Goal: Information Seeking & Learning: Learn about a topic

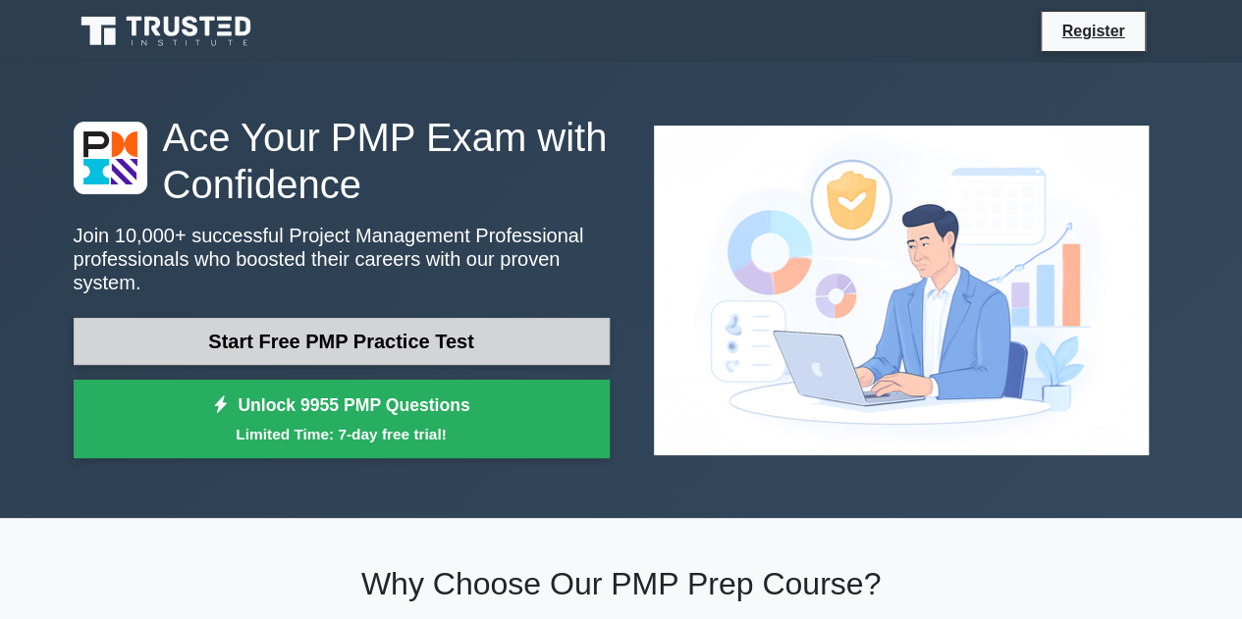
click at [390, 325] on link "Start Free PMP Practice Test" at bounding box center [342, 341] width 536 height 47
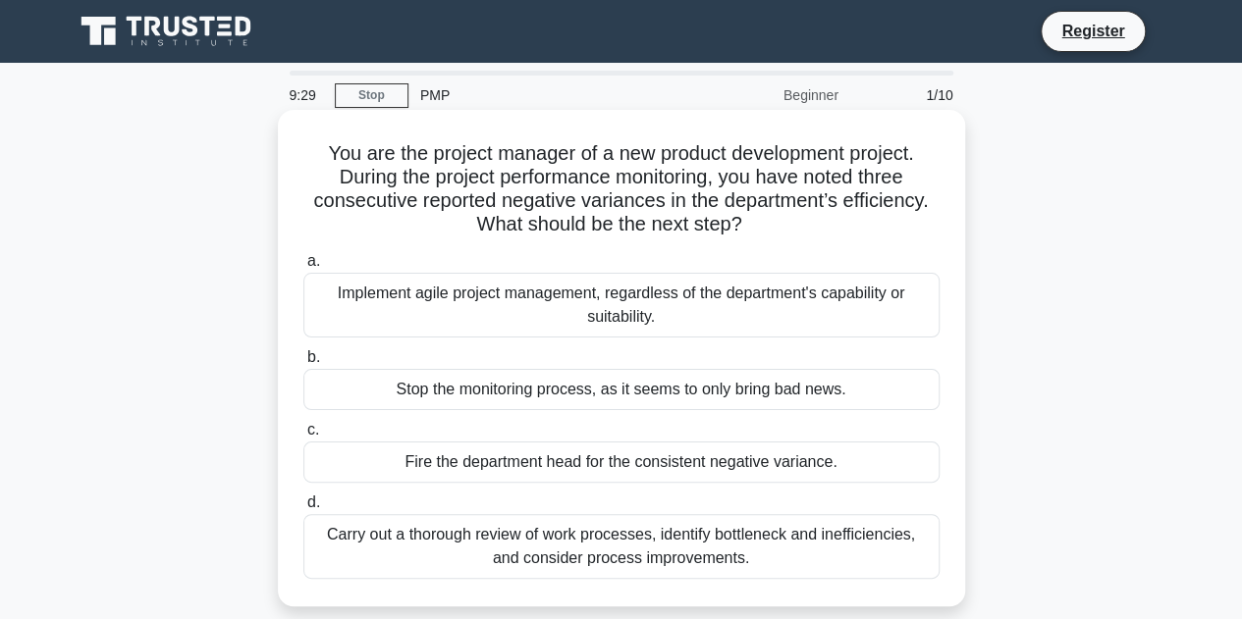
scroll to position [98, 0]
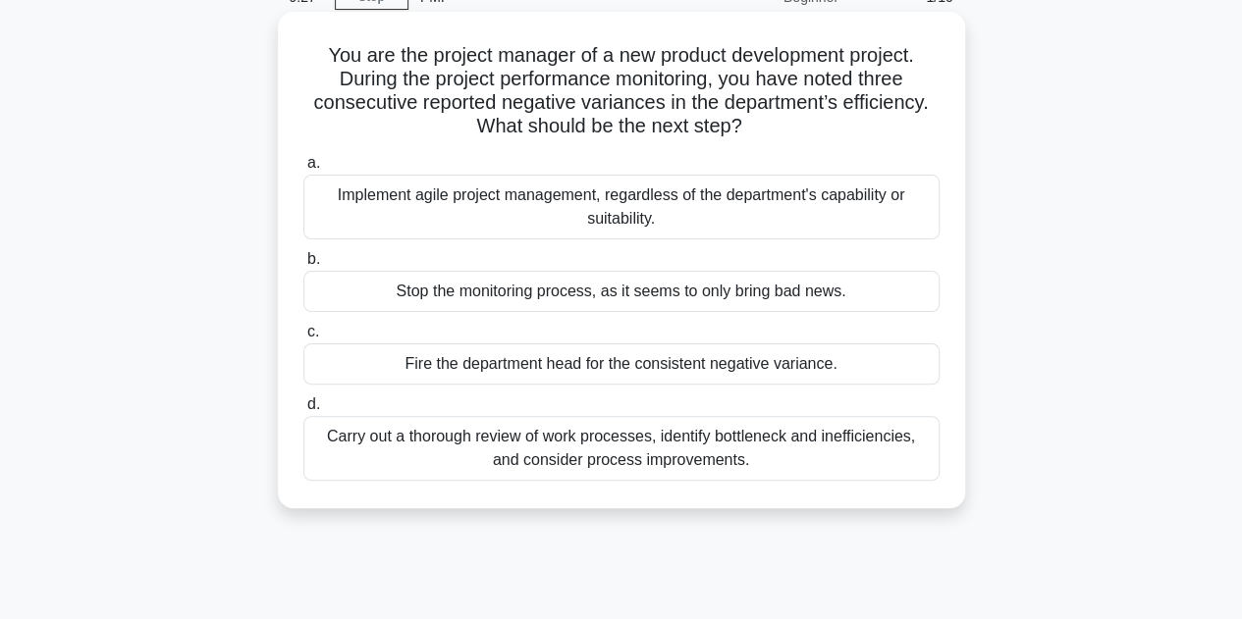
click at [762, 454] on div "Carry out a thorough review of work processes, identify bottleneck and ineffici…" at bounding box center [621, 448] width 636 height 65
click at [303, 411] on input "d. Carry out a thorough review of work processes, identify bottleneck and ineff…" at bounding box center [303, 404] width 0 height 13
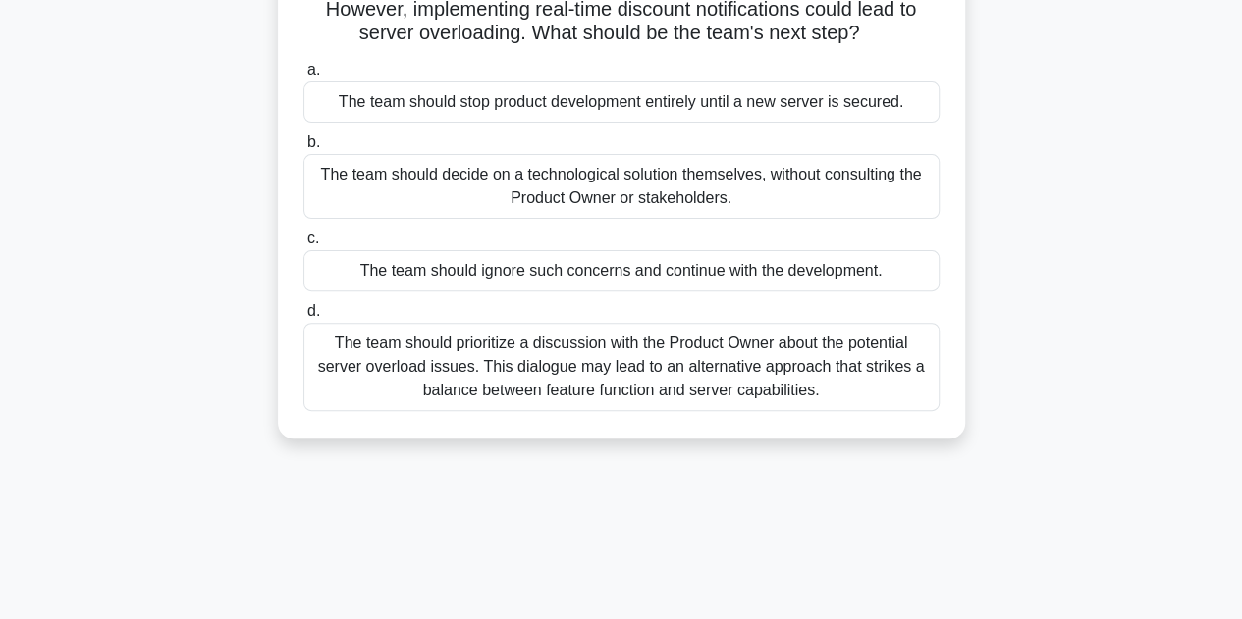
scroll to position [0, 0]
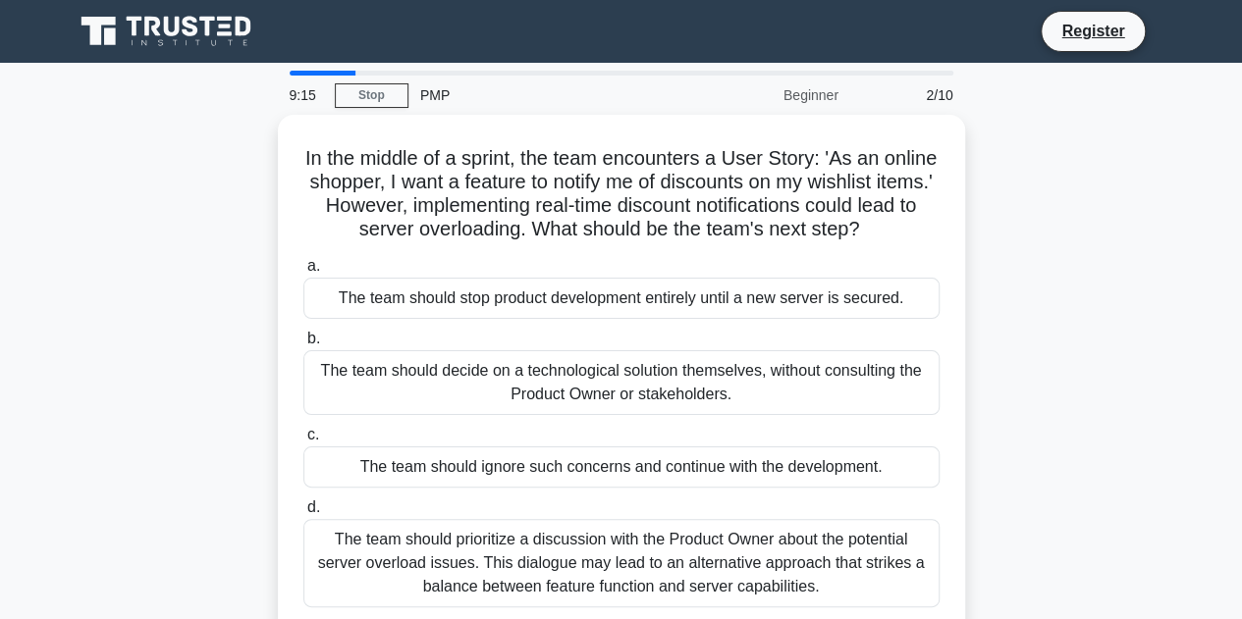
click at [1130, 260] on div "In the middle of a sprint, the team encounters a User Story: 'As an online shop…" at bounding box center [621, 387] width 1119 height 544
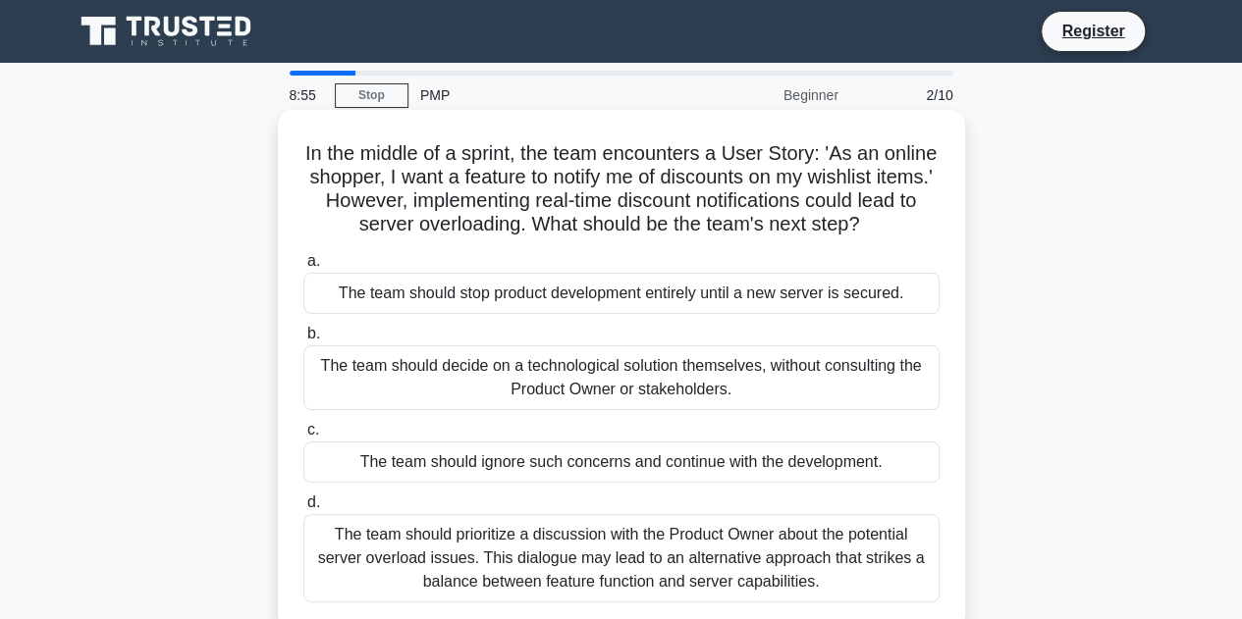
scroll to position [98, 0]
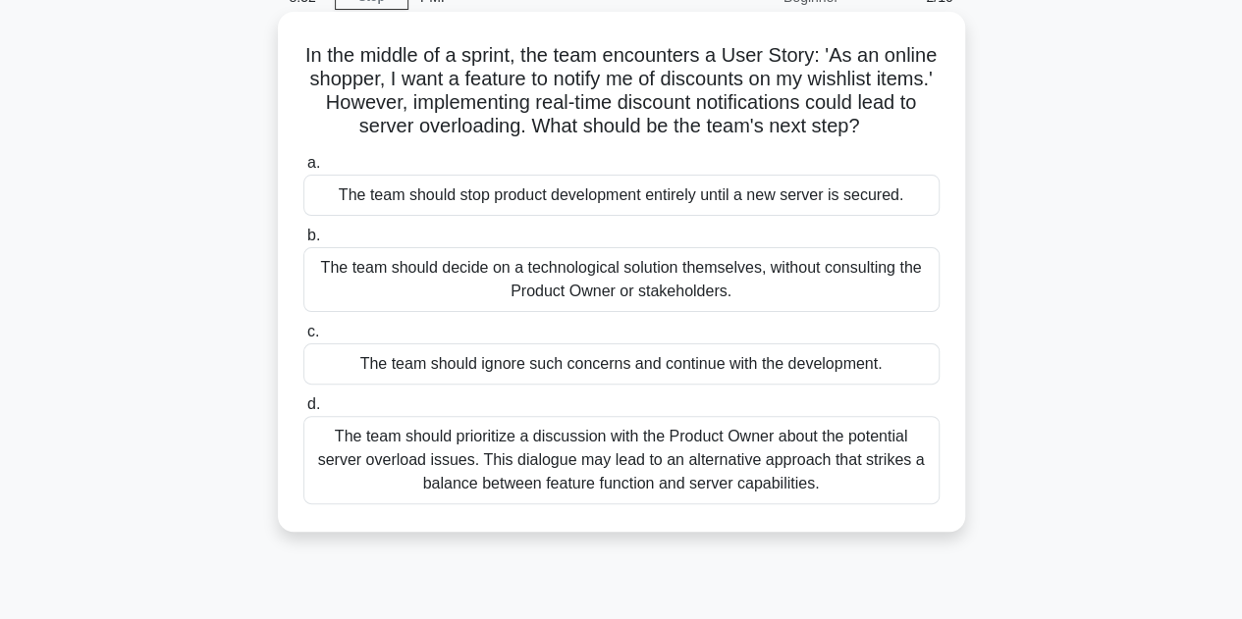
click at [621, 483] on div "The team should prioritize a discussion with the Product Owner about the potent…" at bounding box center [621, 460] width 636 height 88
click at [303, 411] on input "d. The team should prioritize a discussion with the Product Owner about the pot…" at bounding box center [303, 404] width 0 height 13
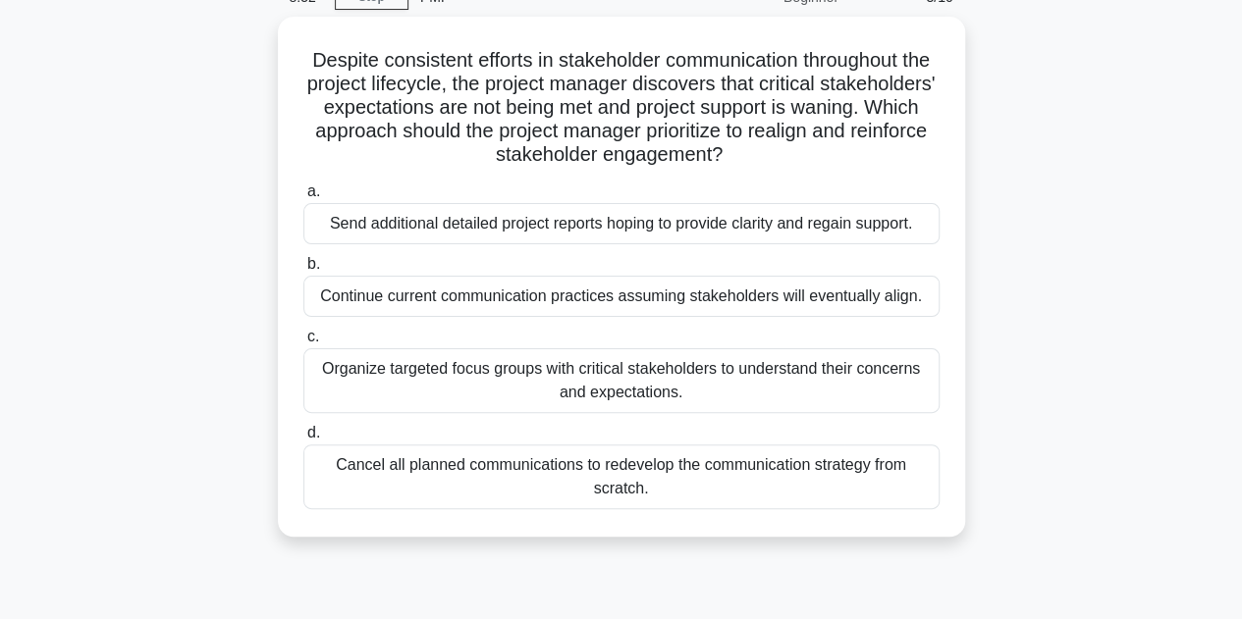
scroll to position [0, 0]
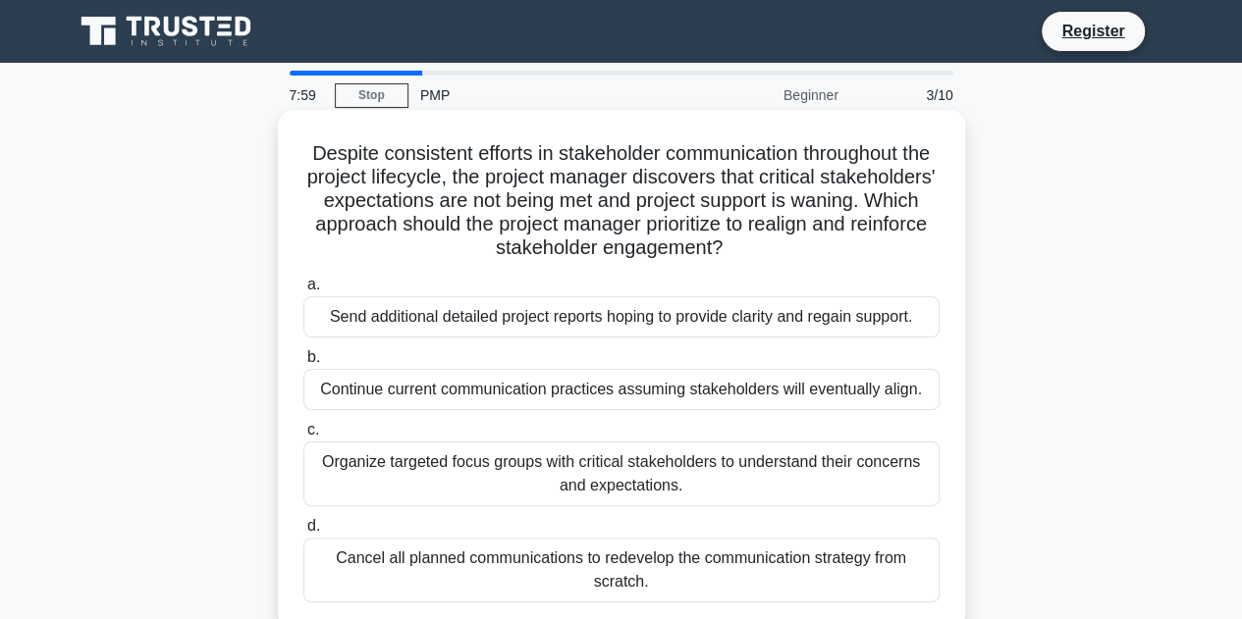
click at [615, 474] on div "Organize targeted focus groups with critical stakeholders to understand their c…" at bounding box center [621, 474] width 636 height 65
click at [303, 437] on input "c. Organize targeted focus groups with critical stakeholders to understand thei…" at bounding box center [303, 430] width 0 height 13
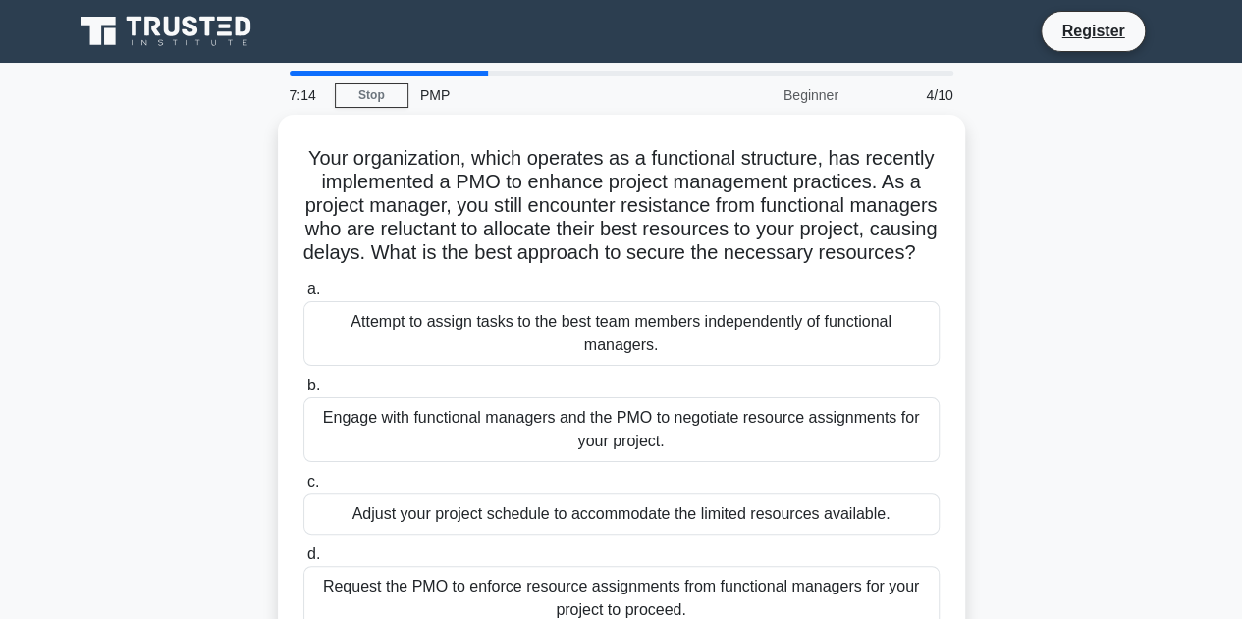
click at [1090, 307] on div "Your organization, which operates as a functional structure, has recently imple…" at bounding box center [621, 398] width 1119 height 567
click at [1151, 262] on div "Your organization, which operates as a functional structure, has recently imple…" at bounding box center [621, 398] width 1119 height 567
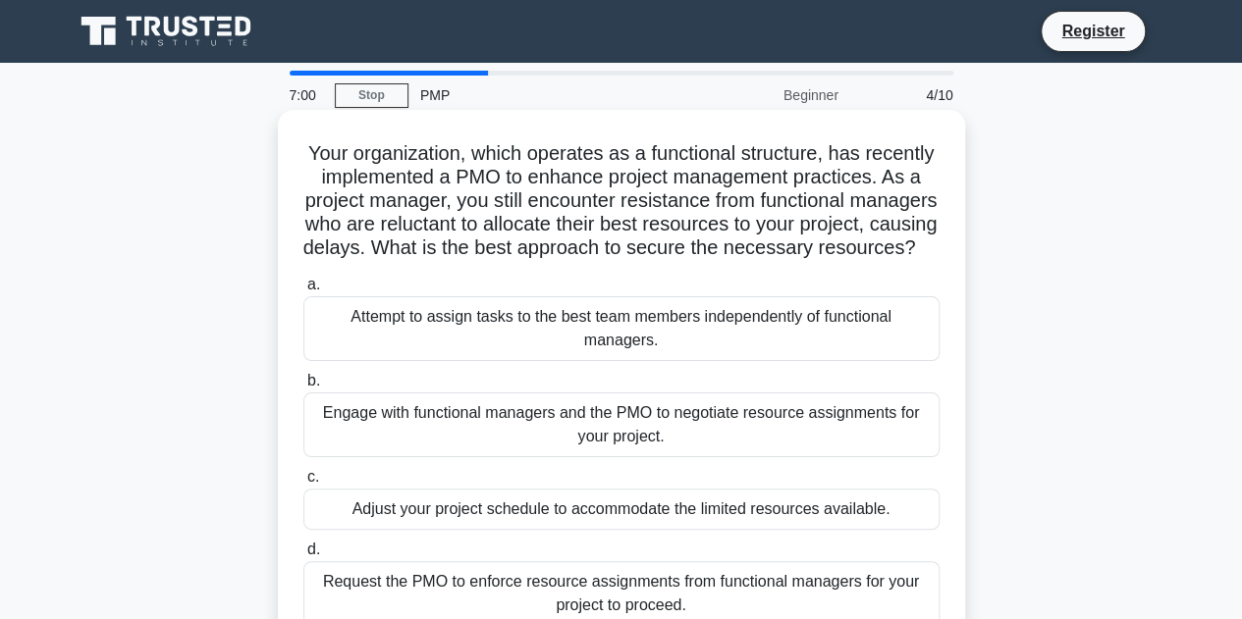
scroll to position [196, 0]
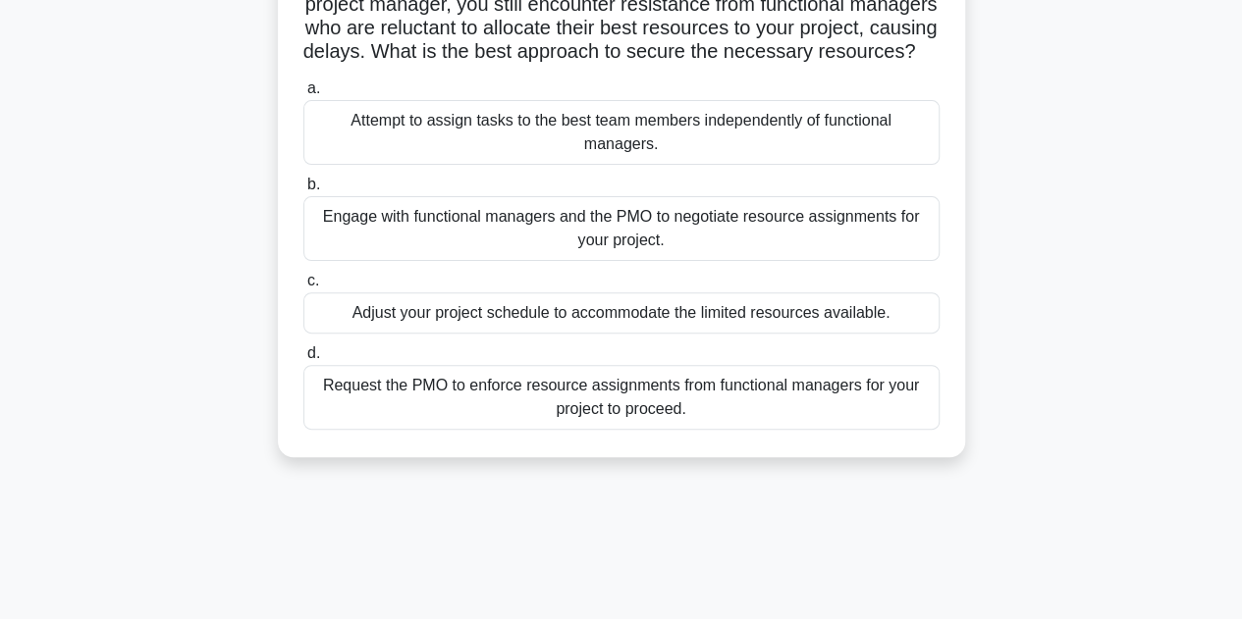
click at [486, 334] on div "Adjust your project schedule to accommodate the limited resources available." at bounding box center [621, 312] width 636 height 41
click at [303, 288] on input "c. Adjust your project schedule to accommodate the limited resources available." at bounding box center [303, 281] width 0 height 13
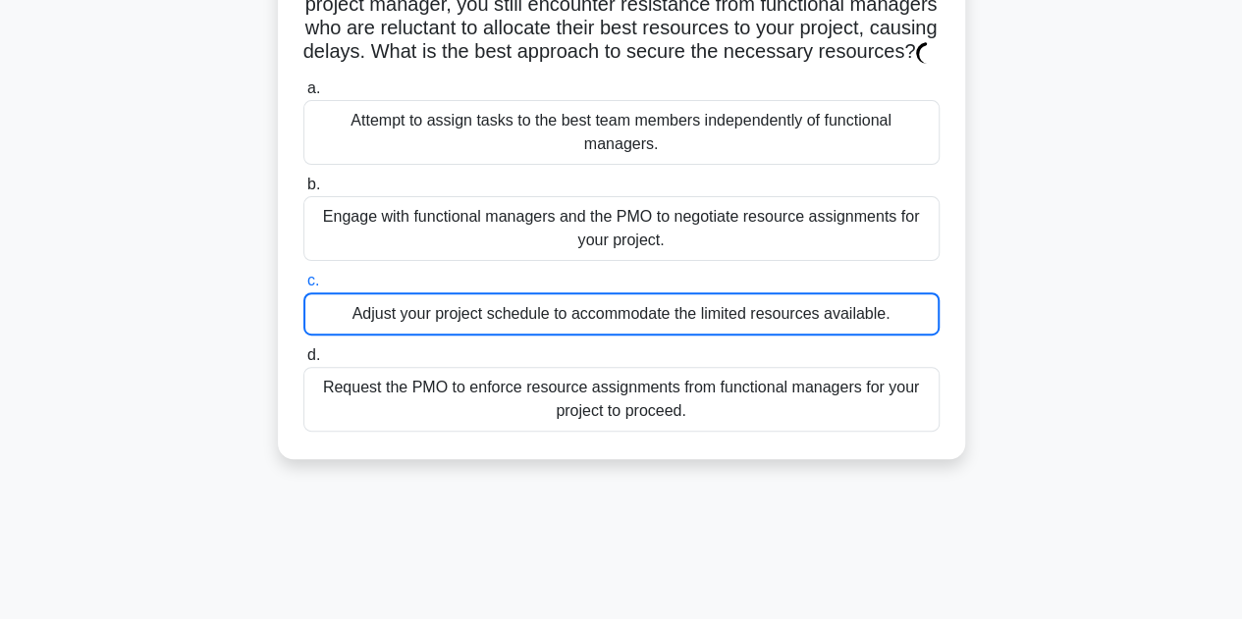
scroll to position [0, 0]
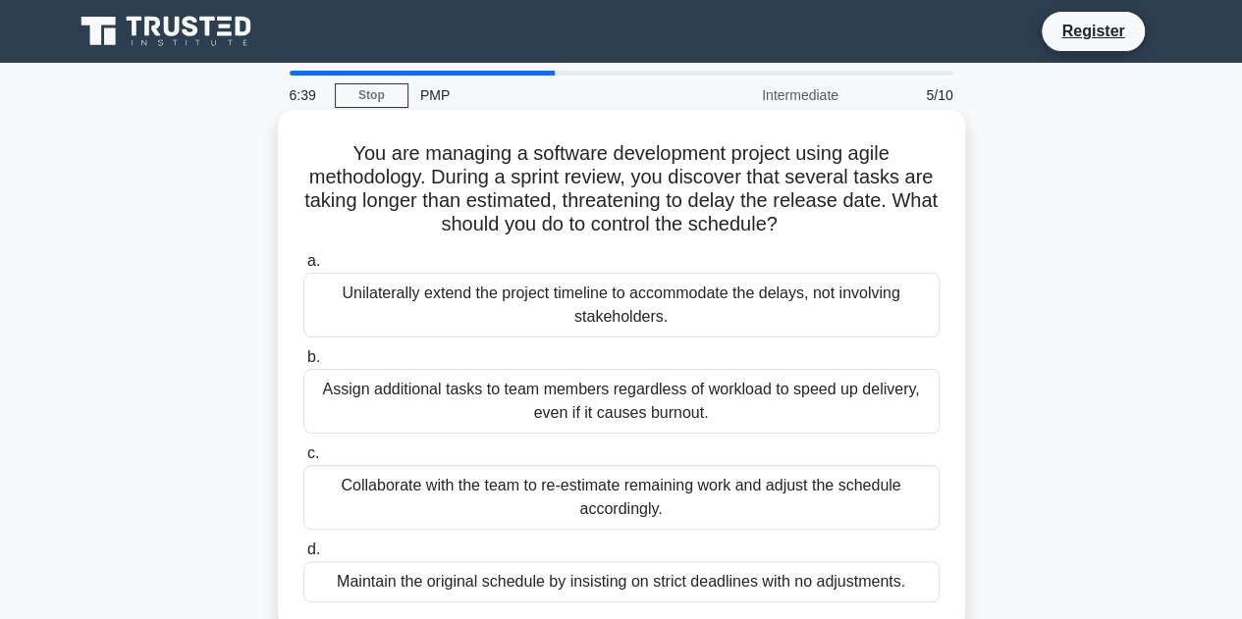
click at [663, 503] on div "Collaborate with the team to re-estimate remaining work and adjust the schedule…" at bounding box center [621, 497] width 636 height 65
click at [303, 460] on input "c. Collaborate with the team to re-estimate remaining work and adjust the sched…" at bounding box center [303, 454] width 0 height 13
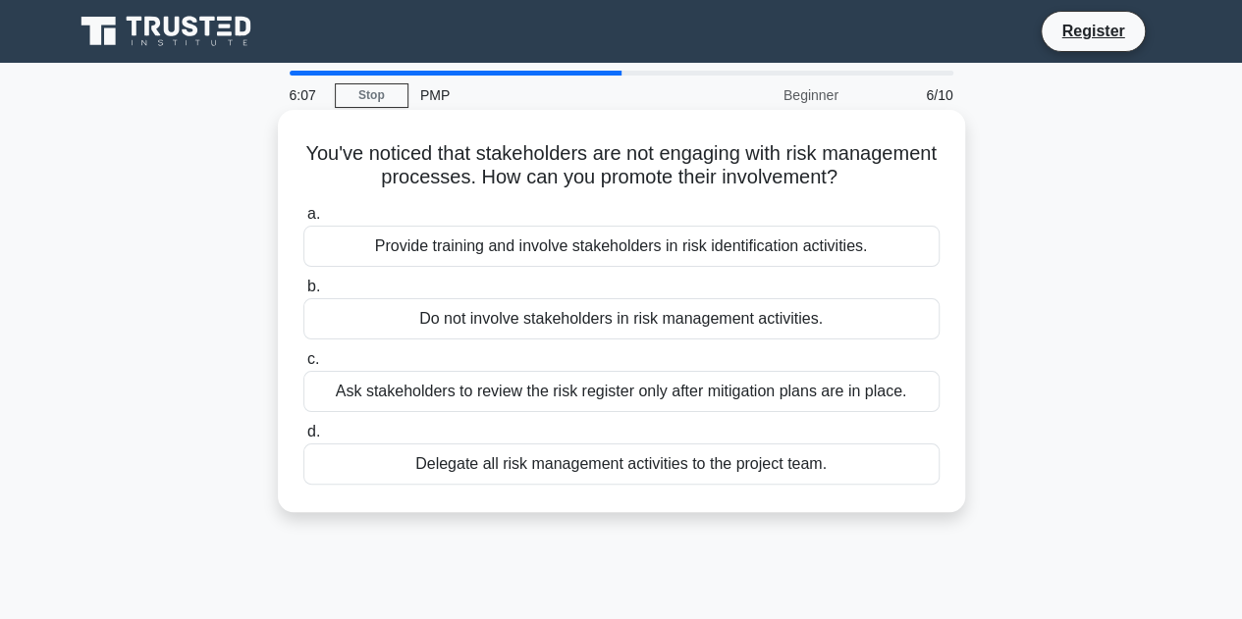
click at [523, 252] on div "Provide training and involve stakeholders in risk identification activities." at bounding box center [621, 246] width 636 height 41
click at [303, 221] on input "a. Provide training and involve stakeholders in risk identification activities." at bounding box center [303, 214] width 0 height 13
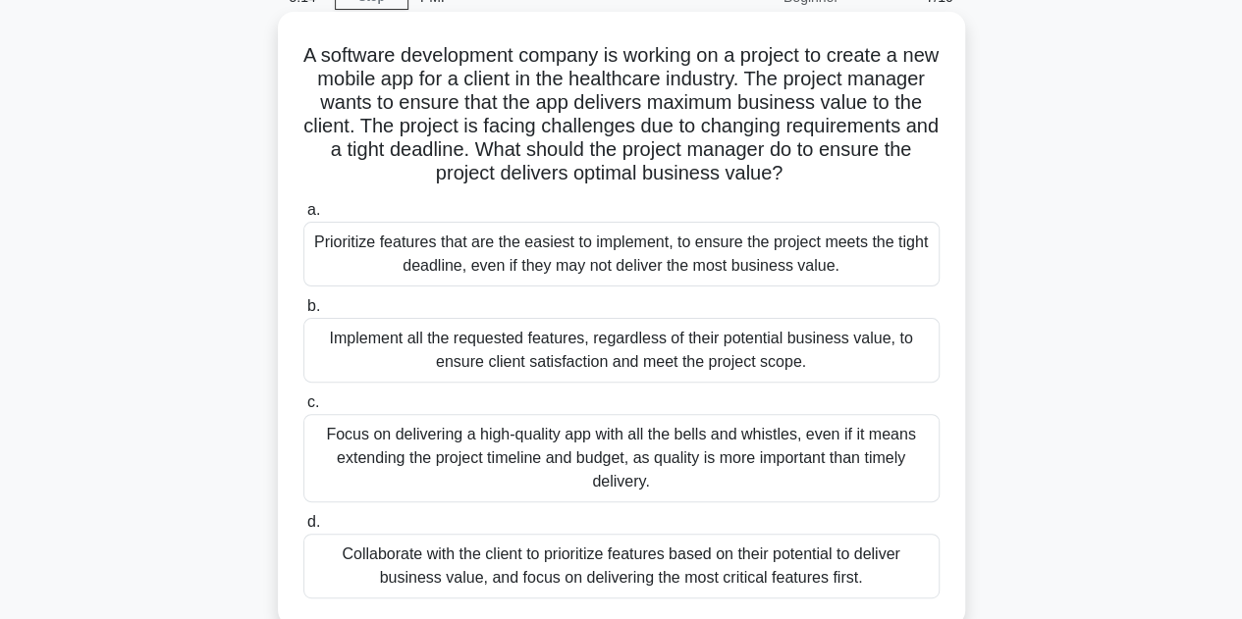
scroll to position [196, 0]
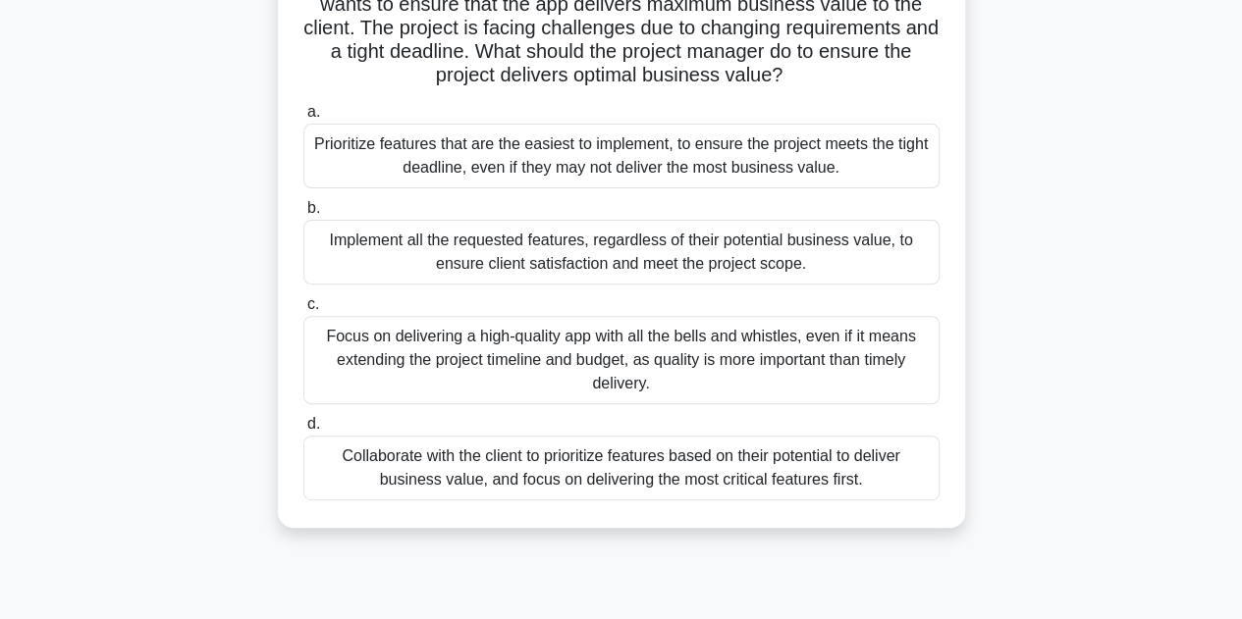
click at [730, 486] on div "Collaborate with the client to prioritize features based on their potential to …" at bounding box center [621, 468] width 636 height 65
click at [303, 431] on input "d. Collaborate with the client to prioritize features based on their potential …" at bounding box center [303, 424] width 0 height 13
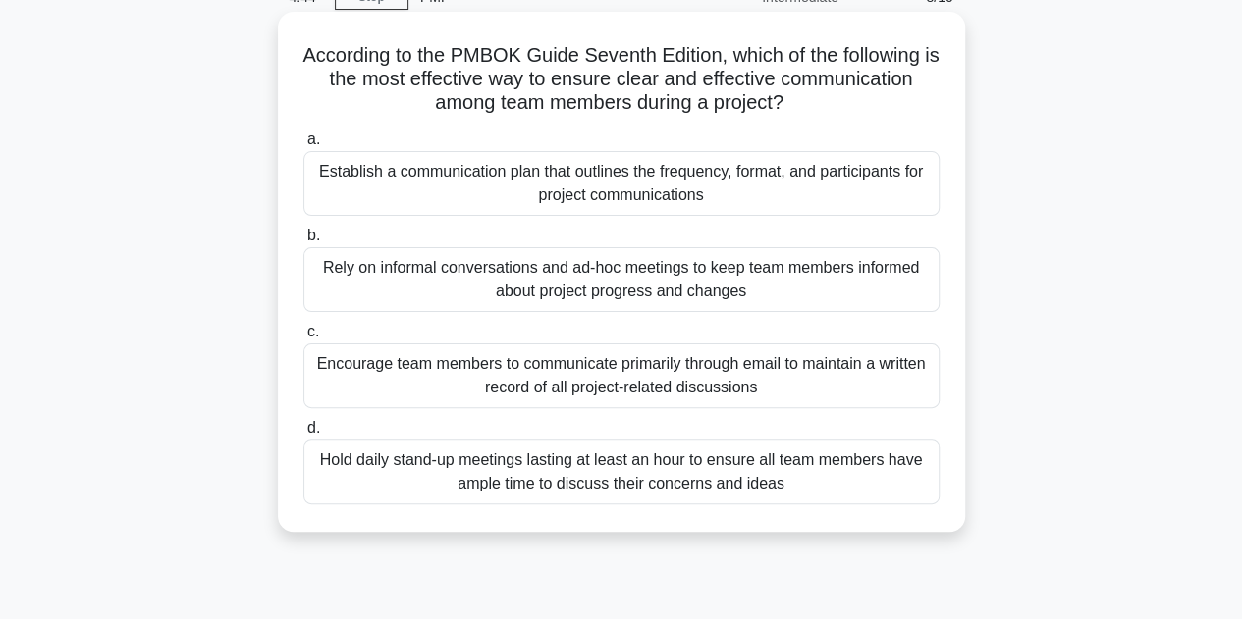
scroll to position [0, 0]
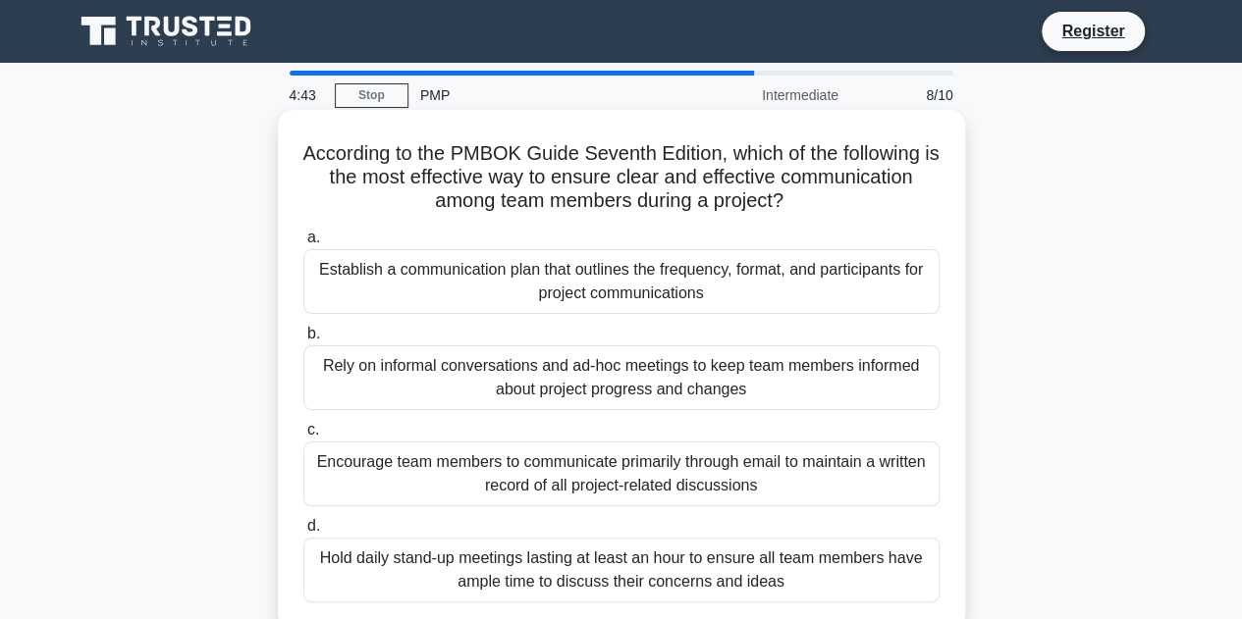
click at [561, 272] on div "Establish a communication plan that outlines the frequency, format, and partici…" at bounding box center [621, 281] width 636 height 65
click at [303, 244] on input "a. Establish a communication plan that outlines the frequency, format, and part…" at bounding box center [303, 238] width 0 height 13
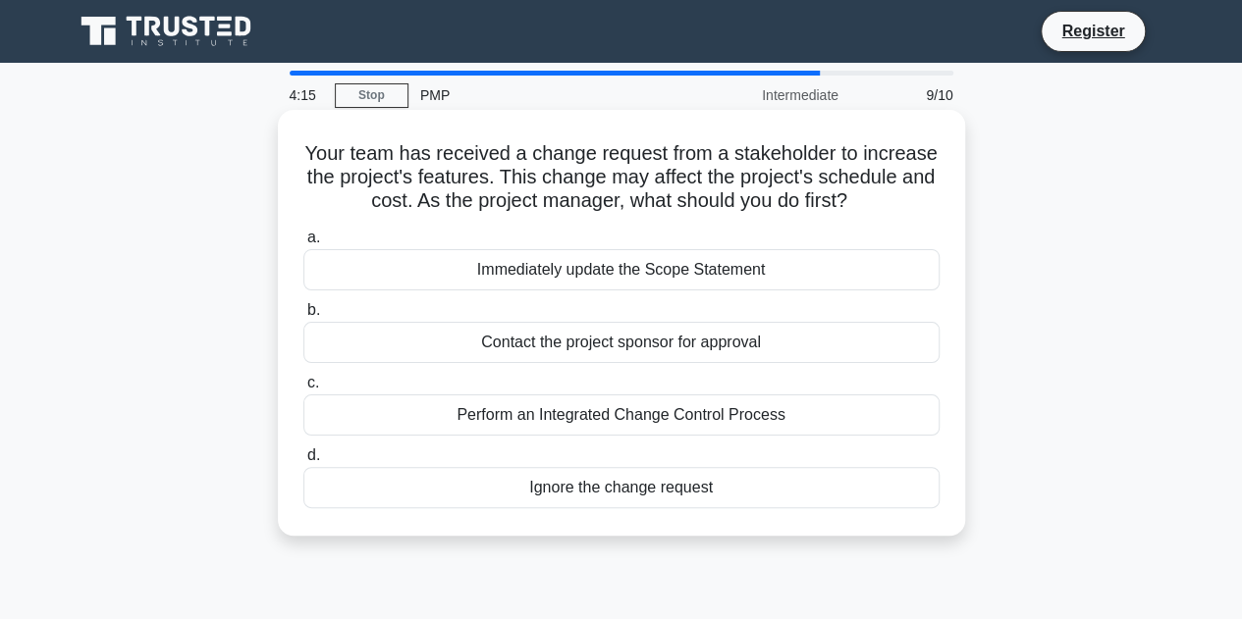
click at [702, 417] on div "Perform an Integrated Change Control Process" at bounding box center [621, 415] width 636 height 41
click at [303, 390] on input "c. Perform an Integrated Change Control Process" at bounding box center [303, 383] width 0 height 13
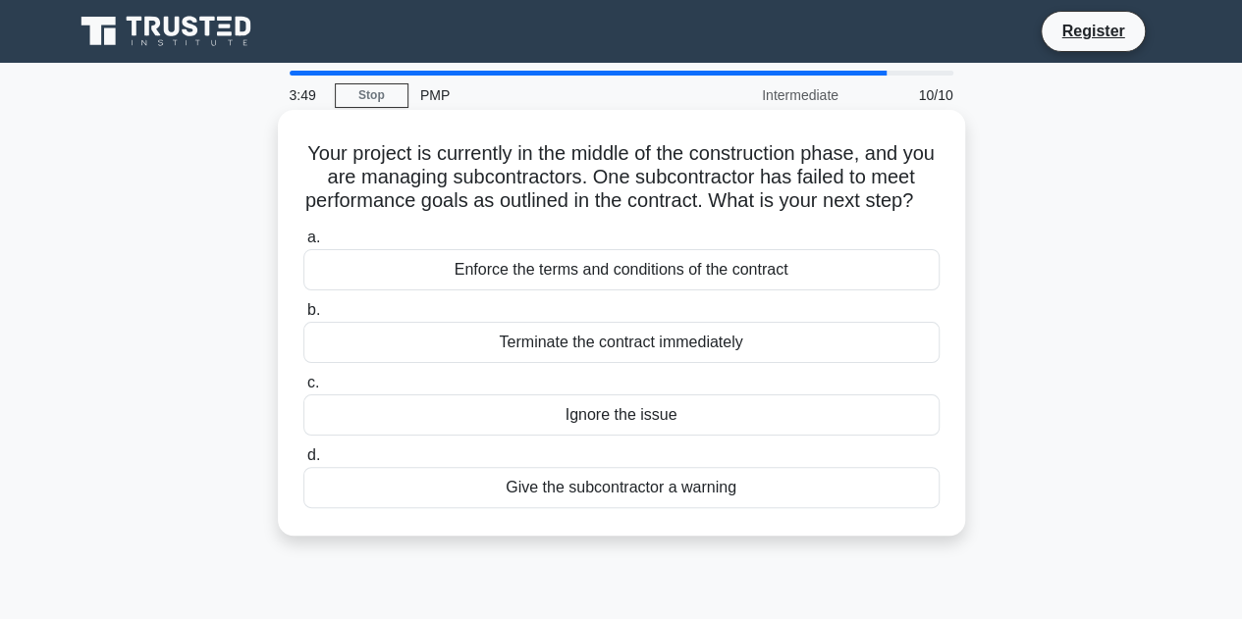
click at [716, 288] on div "Enforce the terms and conditions of the contract" at bounding box center [621, 269] width 636 height 41
click at [303, 244] on input "a. Enforce the terms and conditions of the contract" at bounding box center [303, 238] width 0 height 13
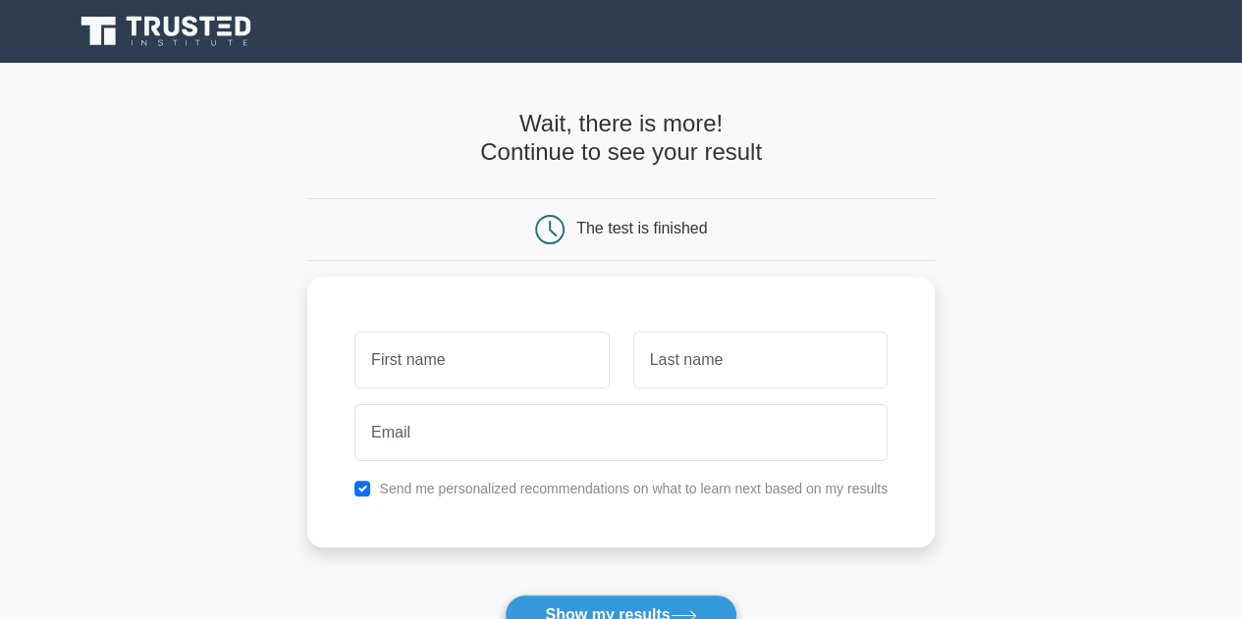
scroll to position [98, 0]
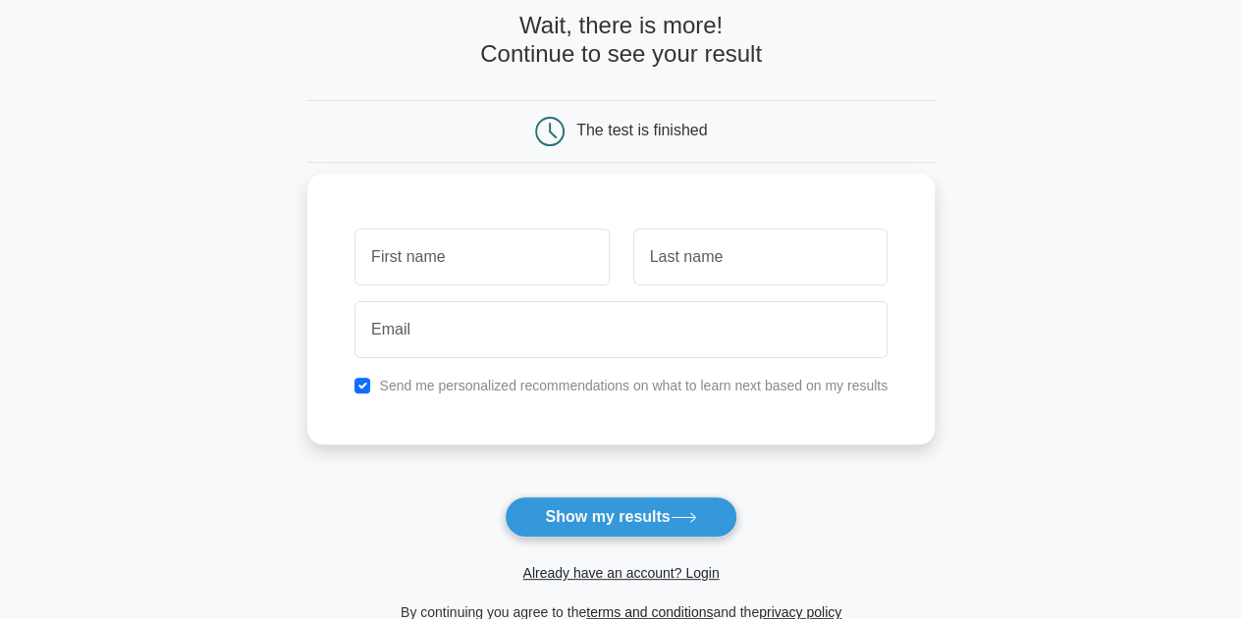
click at [471, 256] on input "text" at bounding box center [481, 257] width 254 height 57
type input "[PERSON_NAME]"
click at [718, 254] on input "text" at bounding box center [760, 257] width 254 height 57
type input "MATRANGA"
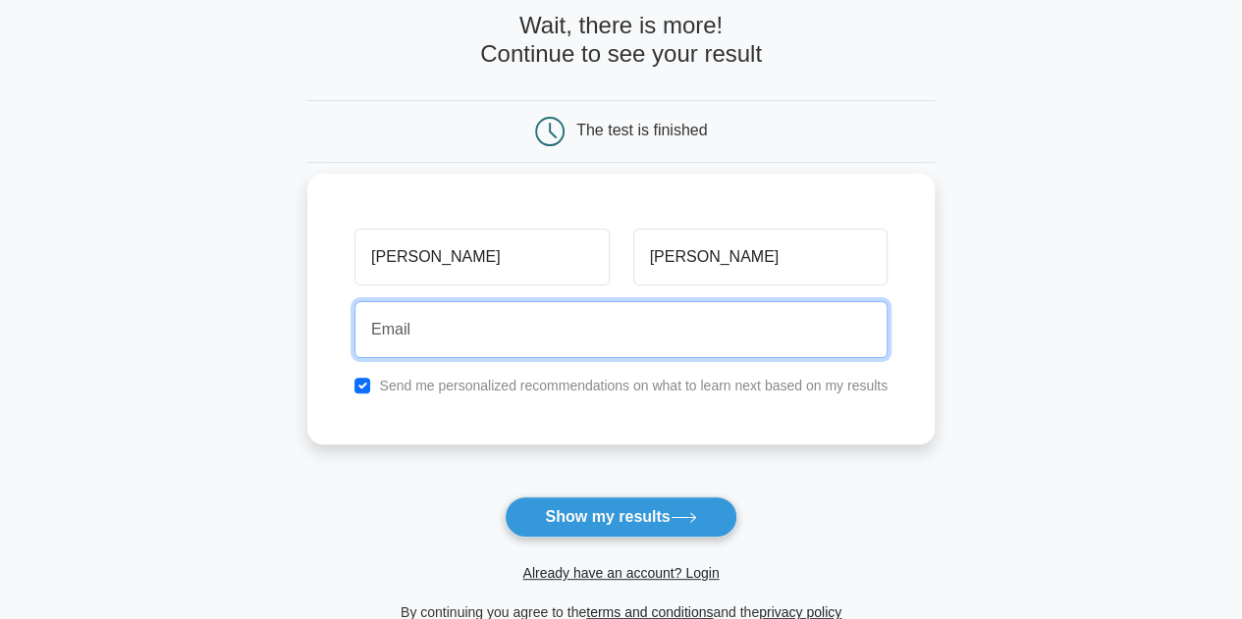
click at [582, 335] on input "email" at bounding box center [620, 329] width 533 height 57
type input "matranga1003@gmail.com"
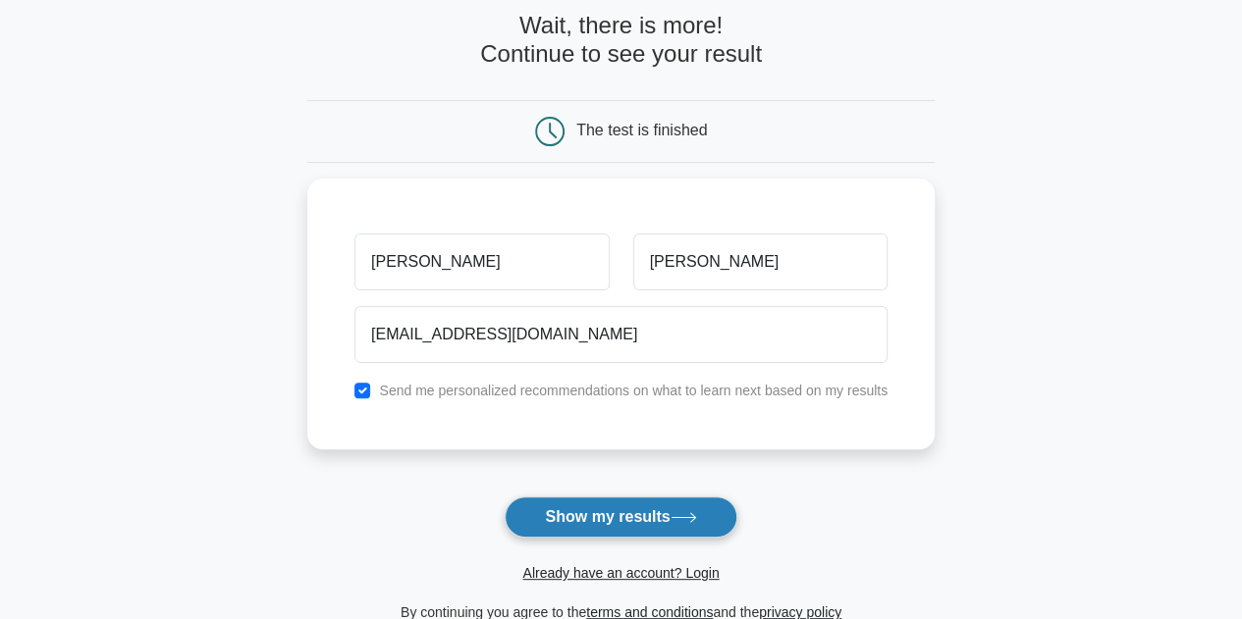
click at [649, 508] on button "Show my results" at bounding box center [620, 517] width 232 height 41
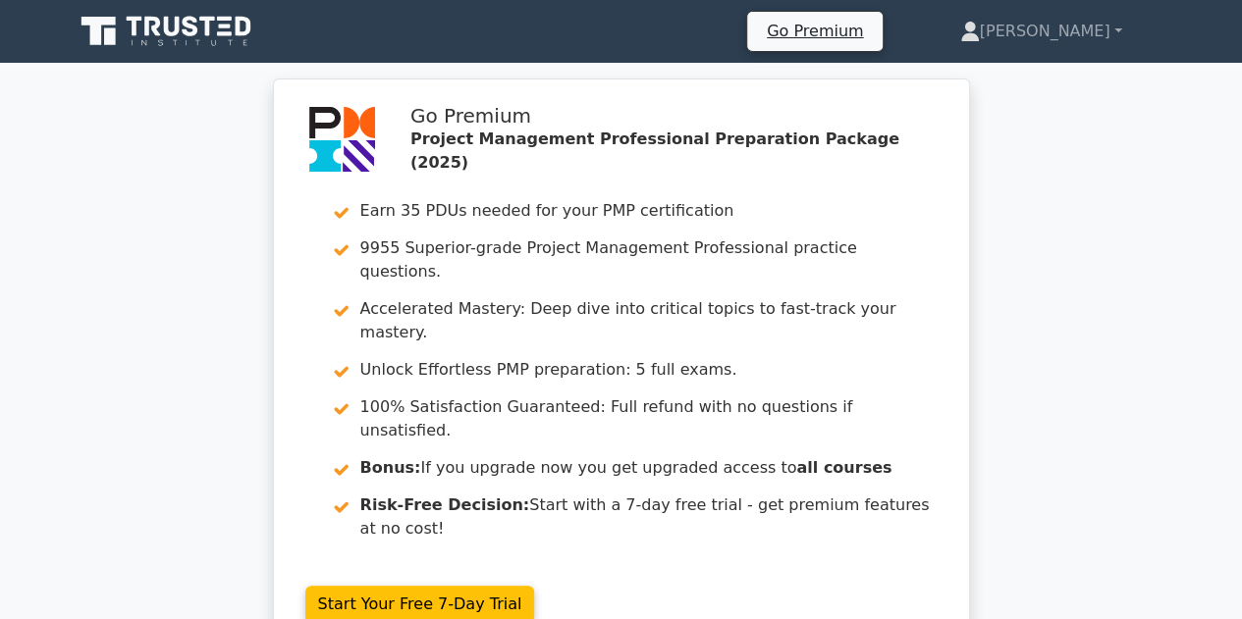
click at [1074, 310] on div "Go Premium Project Management Professional Preparation Package (2025) Earn 35 P…" at bounding box center [621, 379] width 1242 height 601
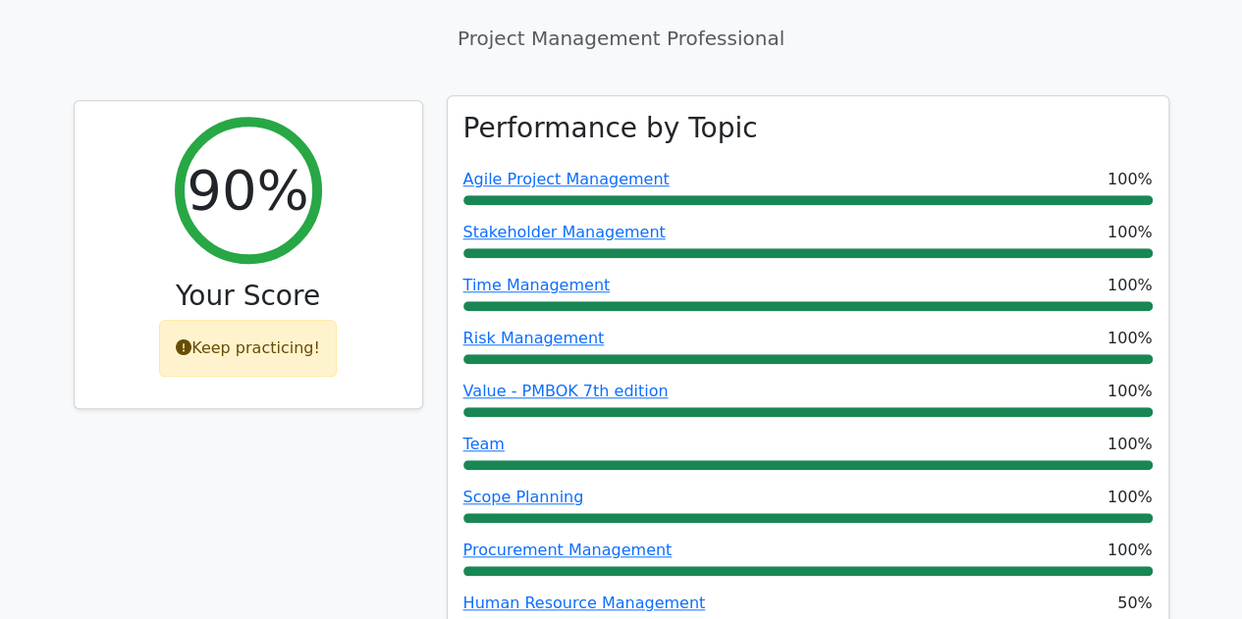
scroll to position [883, 0]
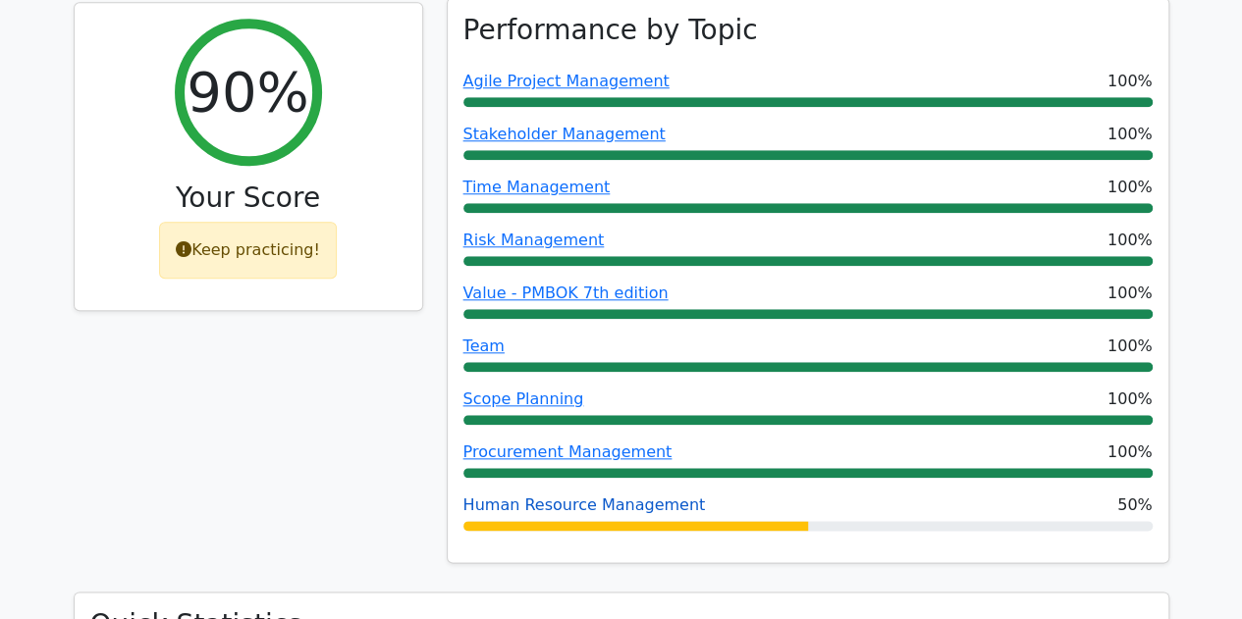
click at [620, 496] on link "Human Resource Management" at bounding box center [584, 505] width 242 height 19
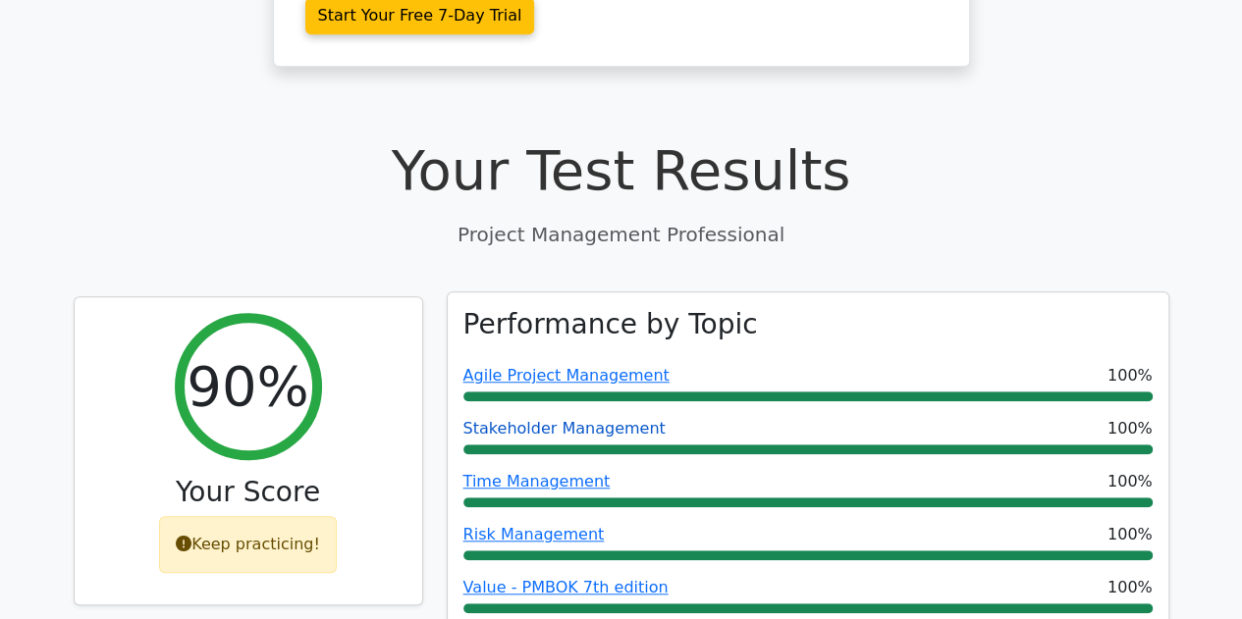
click at [531, 419] on link "Stakeholder Management" at bounding box center [564, 428] width 202 height 19
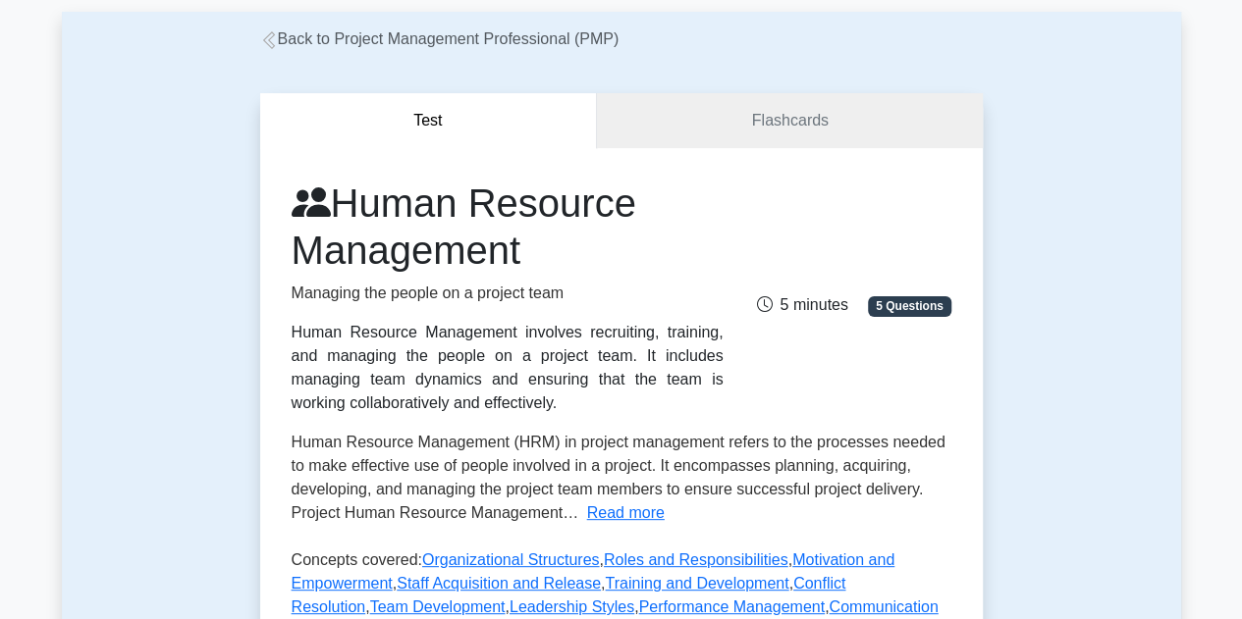
scroll to position [491, 0]
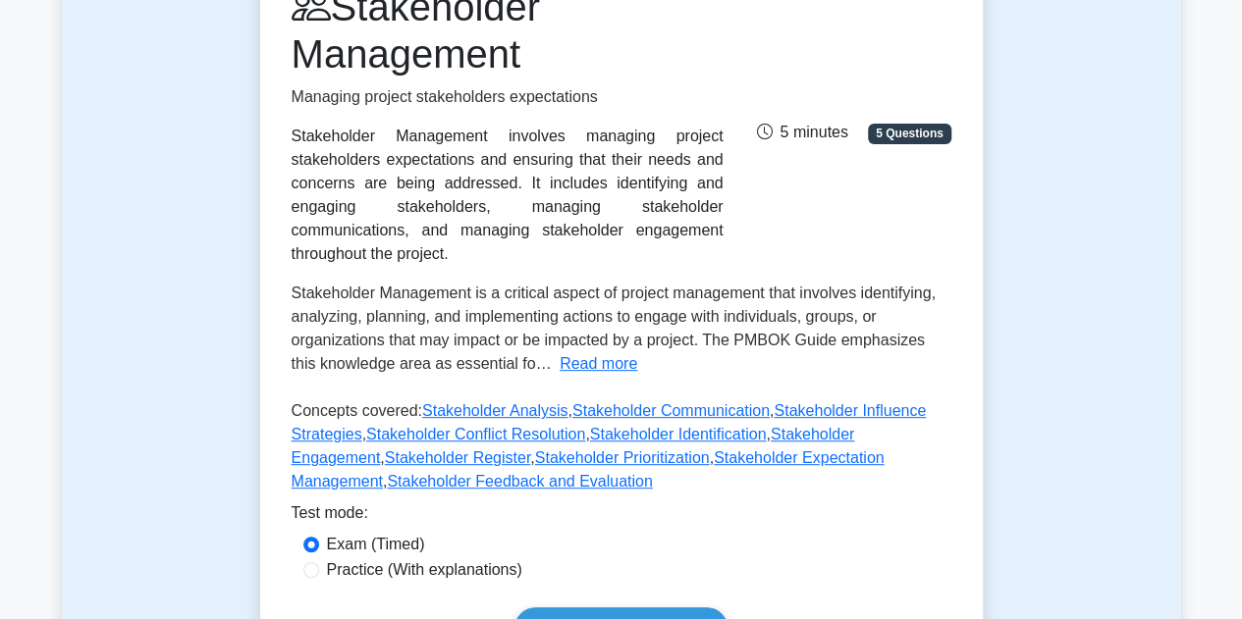
scroll to position [491, 0]
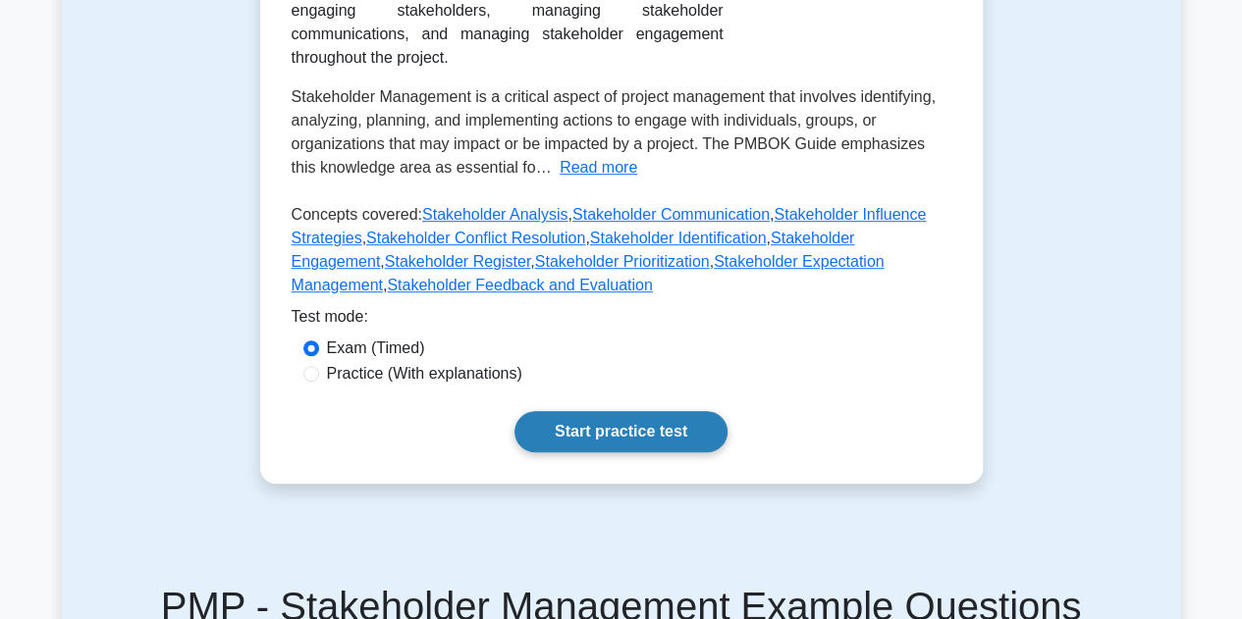
click at [610, 411] on link "Start practice test" at bounding box center [620, 431] width 213 height 41
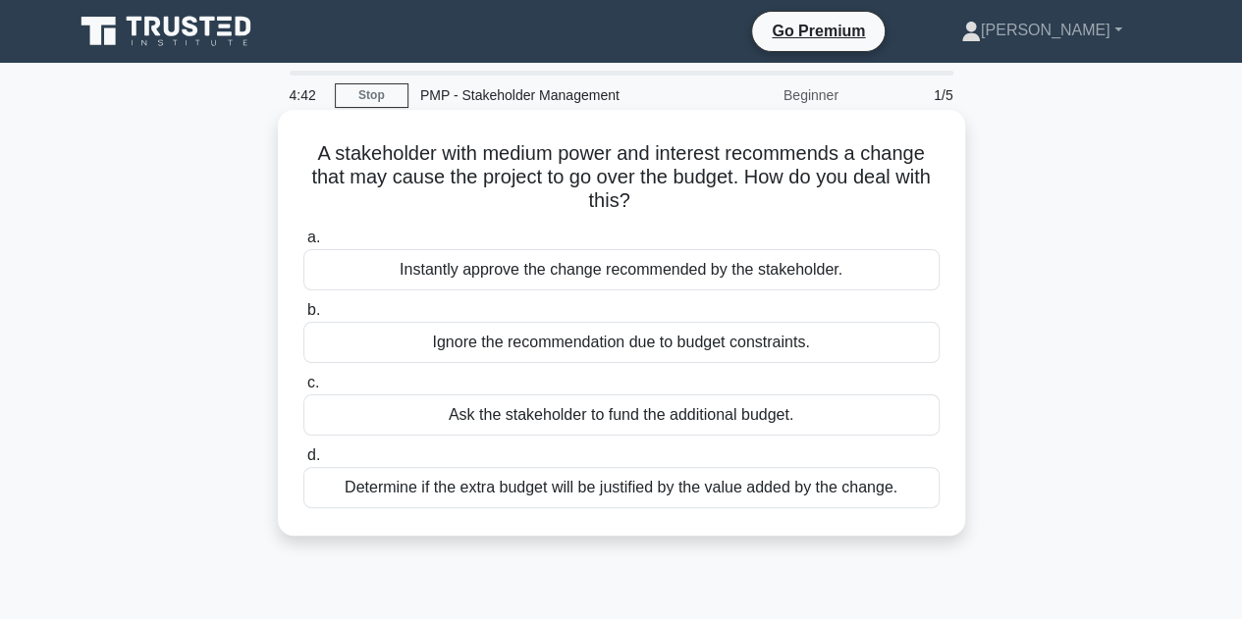
click at [746, 490] on div "Determine if the extra budget will be justified by the value added by the chang…" at bounding box center [621, 487] width 636 height 41
click at [303, 462] on input "d. Determine if the extra budget will be justified by the value added by the ch…" at bounding box center [303, 455] width 0 height 13
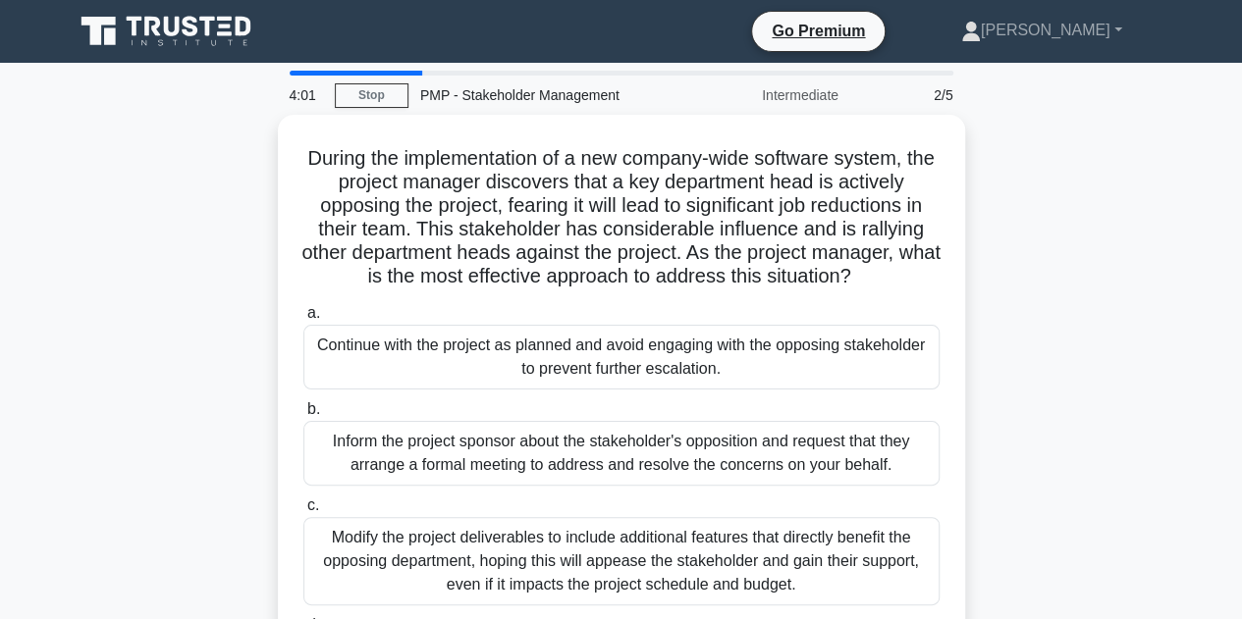
click at [1040, 268] on div "During the implementation of a new company-wide software system, the project ma…" at bounding box center [621, 434] width 1119 height 638
click at [1218, 338] on main "3:57 Stop PMP - Stakeholder Management Intermediate 2/5 During the implementati…" at bounding box center [621, 561] width 1242 height 997
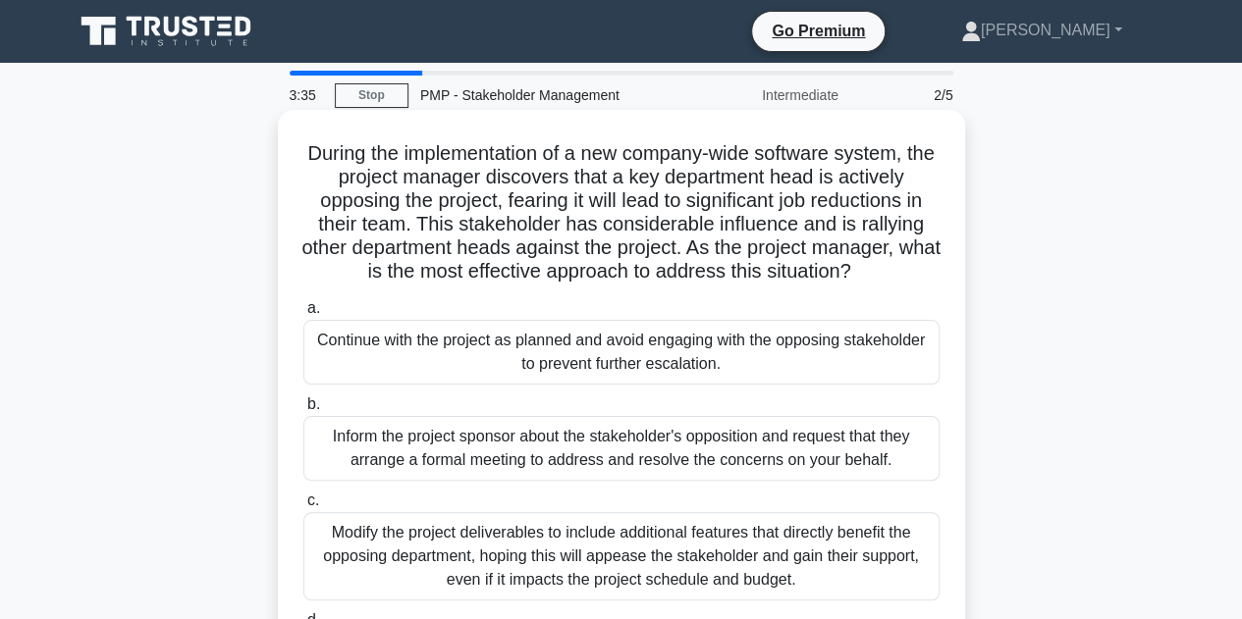
scroll to position [98, 0]
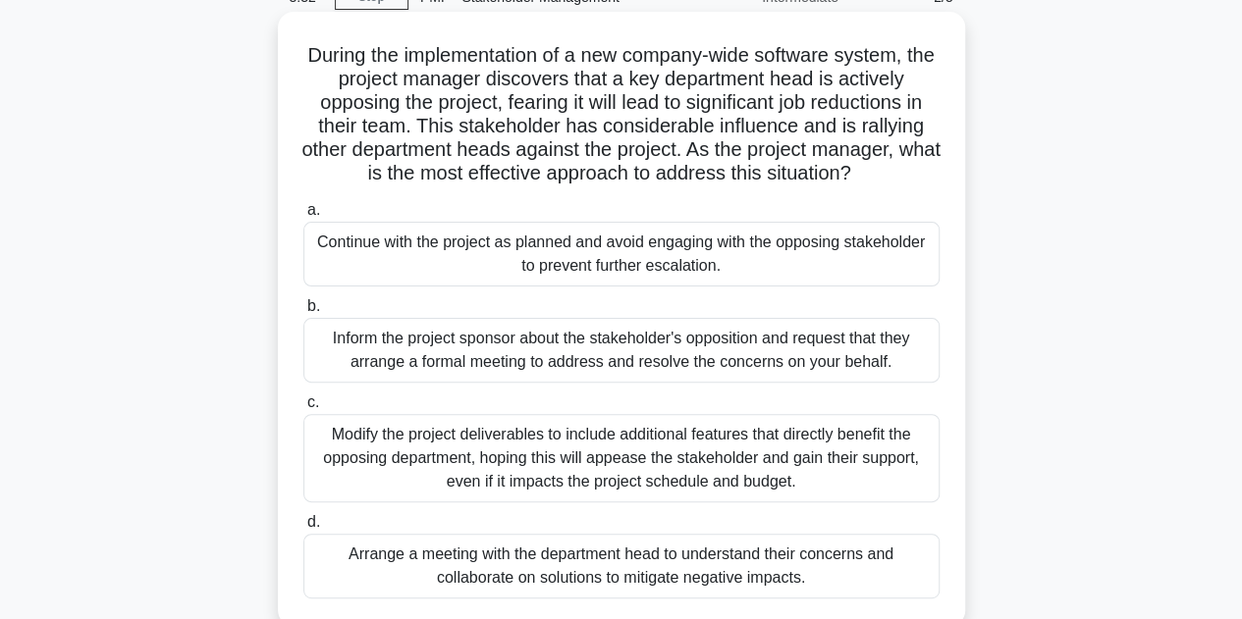
click at [648, 566] on div "Arrange a meeting with the department head to understand their concerns and col…" at bounding box center [621, 566] width 636 height 65
click at [303, 529] on input "d. Arrange a meeting with the department head to understand their concerns and …" at bounding box center [303, 522] width 0 height 13
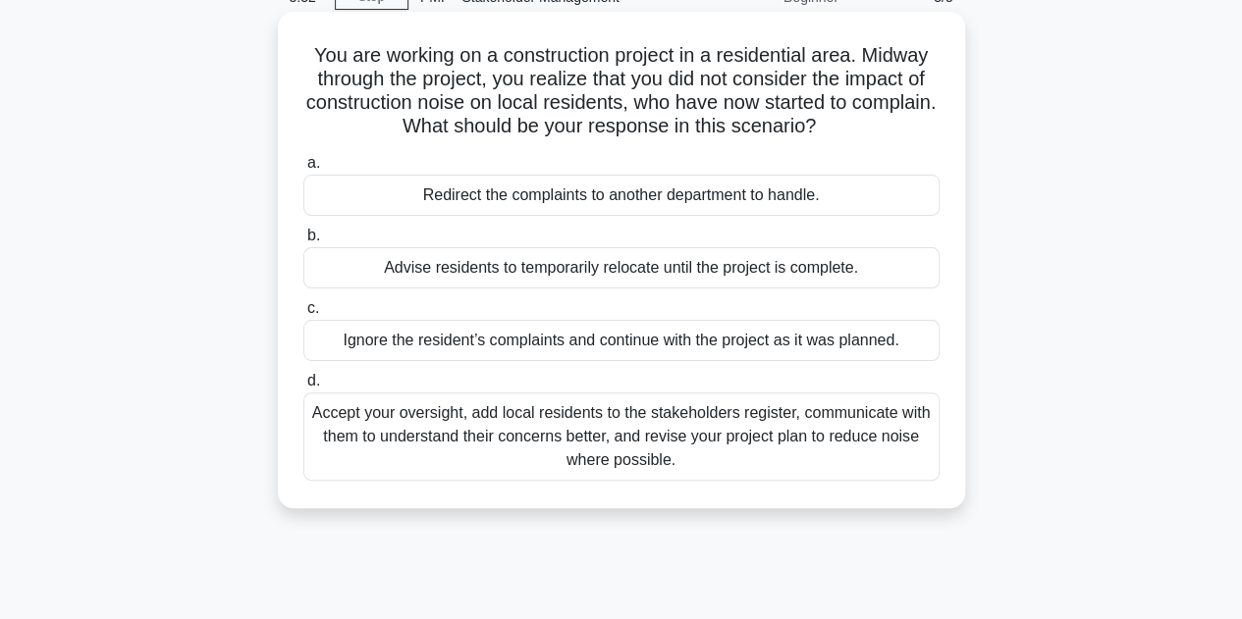
scroll to position [0, 0]
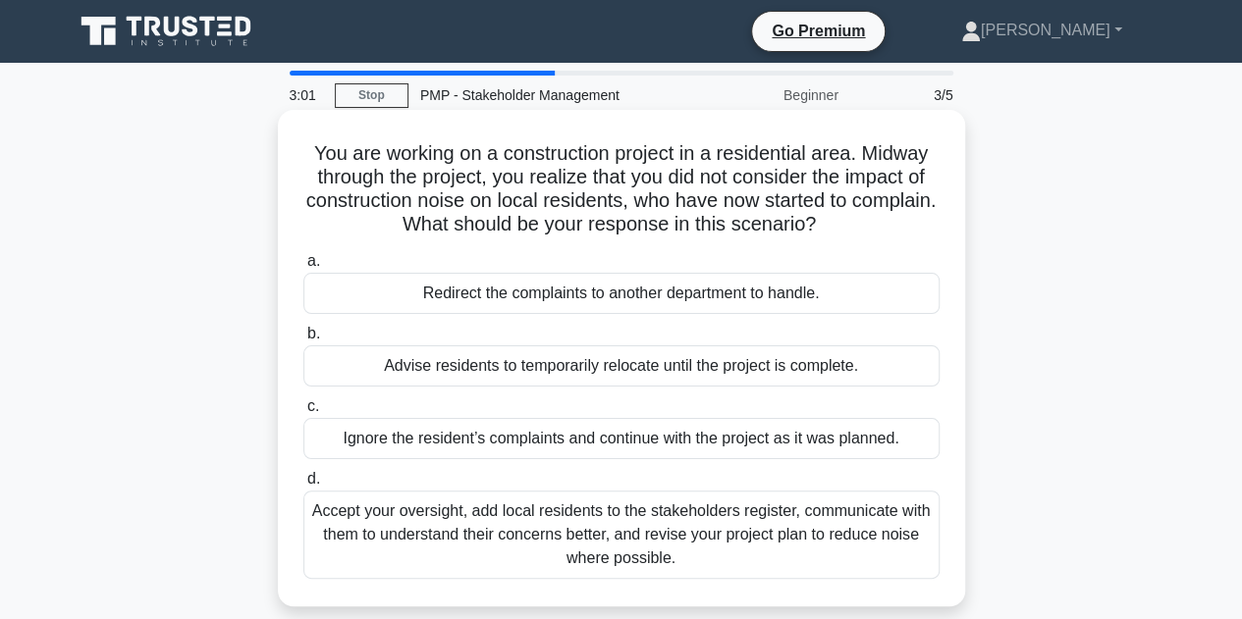
click at [624, 532] on div "Accept your oversight, add local residents to the stakeholders register, commun…" at bounding box center [621, 535] width 636 height 88
click at [303, 486] on input "d. Accept your oversight, add local residents to the stakeholders register, com…" at bounding box center [303, 479] width 0 height 13
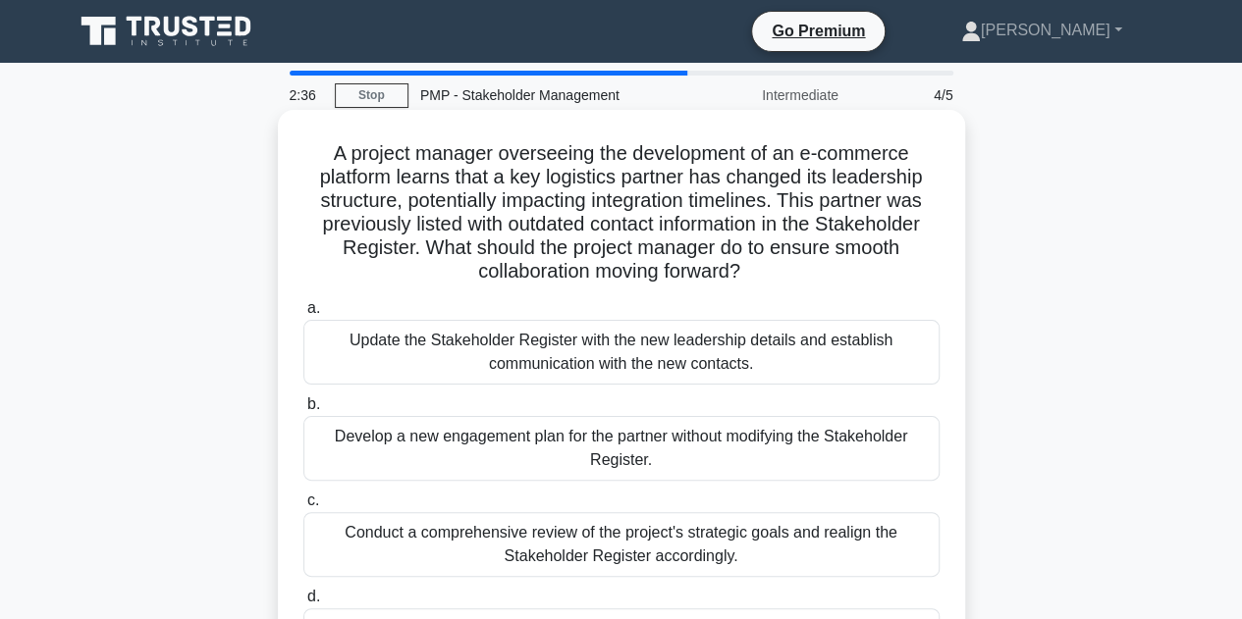
scroll to position [98, 0]
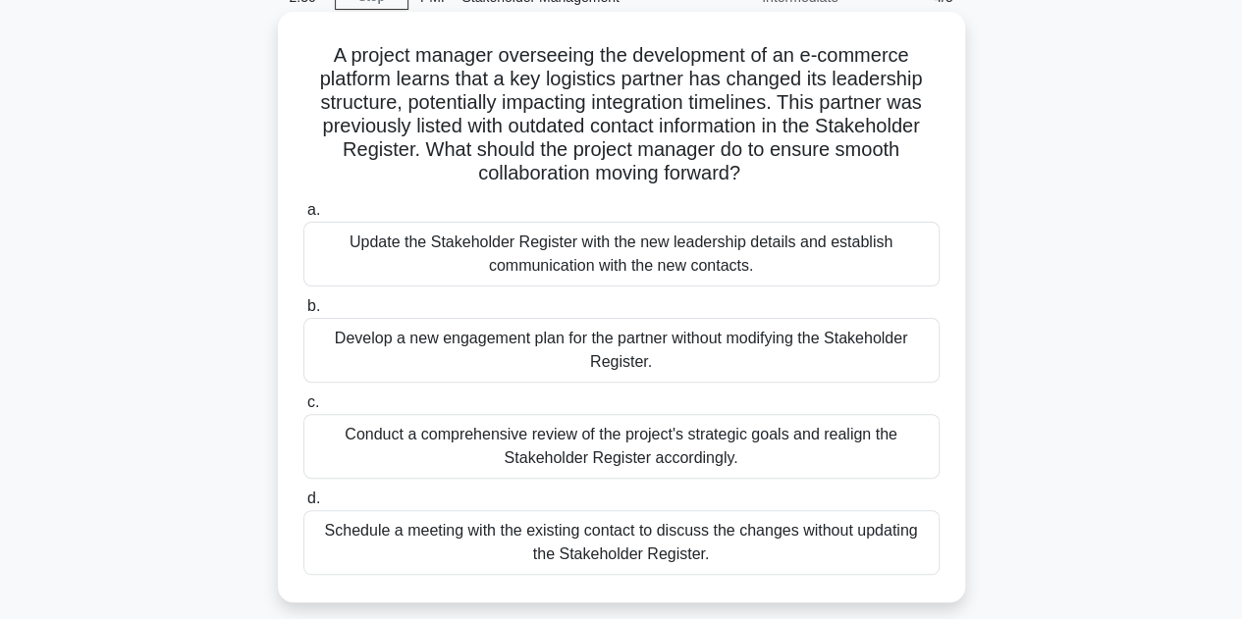
click at [607, 349] on div "Develop a new engagement plan for the partner without modifying the Stakeholder…" at bounding box center [621, 350] width 636 height 65
click at [303, 313] on input "b. Develop a new engagement plan for the partner without modifying the Stakehol…" at bounding box center [303, 306] width 0 height 13
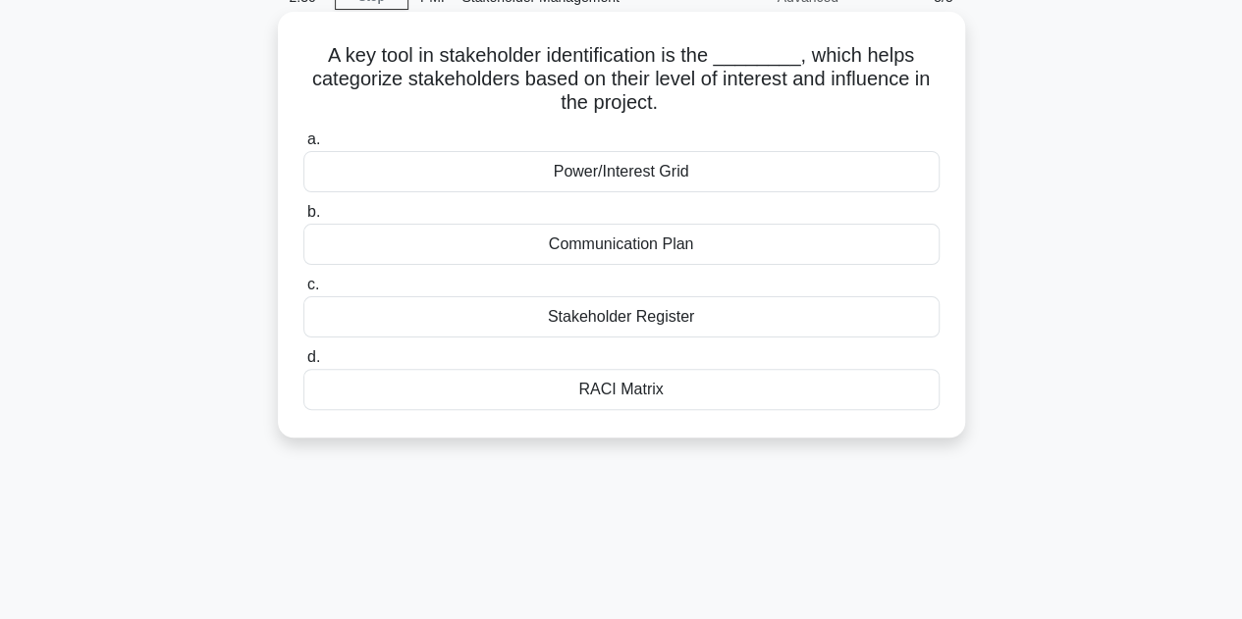
scroll to position [0, 0]
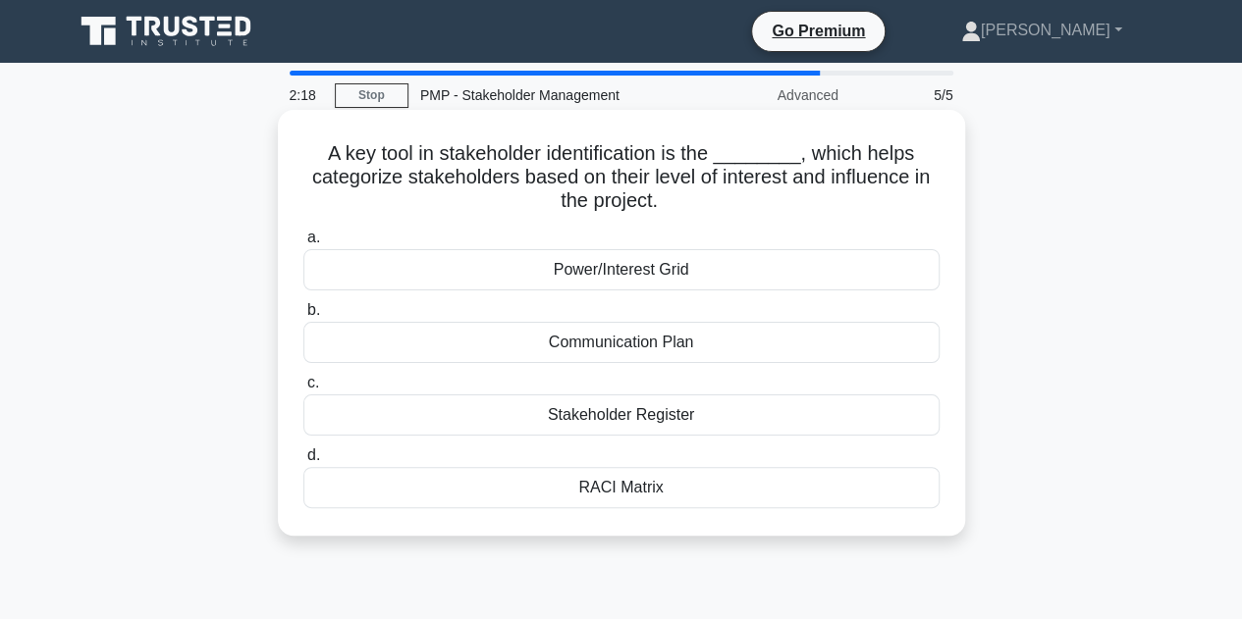
click at [597, 482] on div "RACI Matrix" at bounding box center [621, 487] width 636 height 41
click at [303, 462] on input "d. RACI Matrix" at bounding box center [303, 455] width 0 height 13
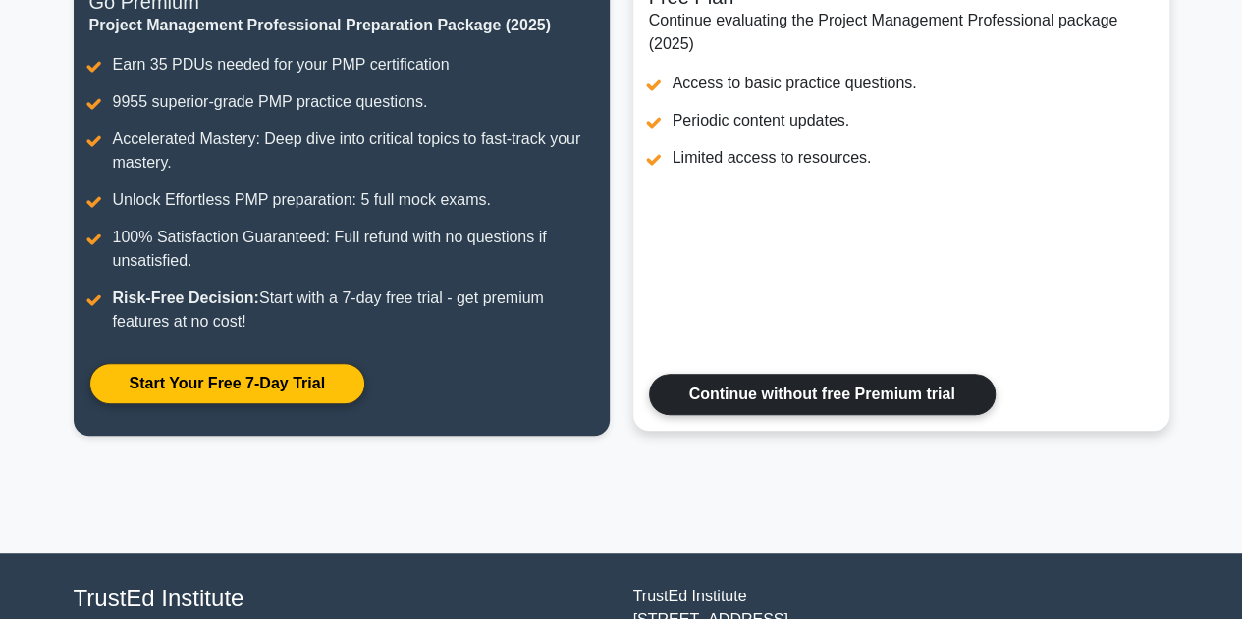
scroll to position [393, 0]
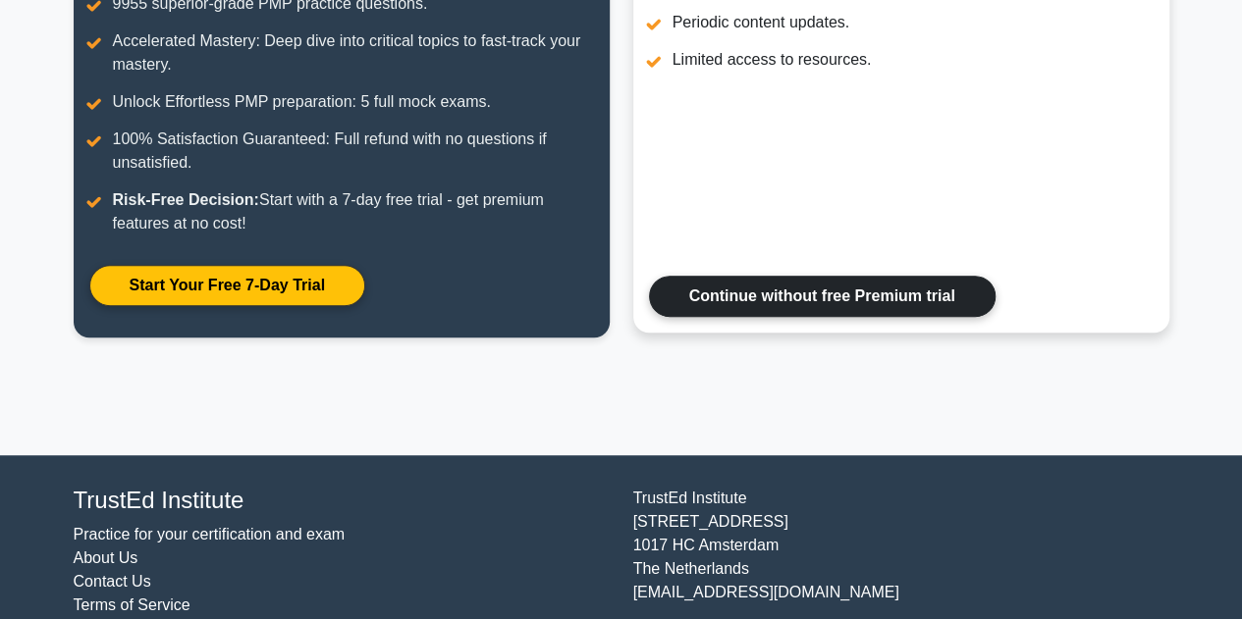
click at [732, 295] on link "Continue without free Premium trial" at bounding box center [822, 296] width 346 height 41
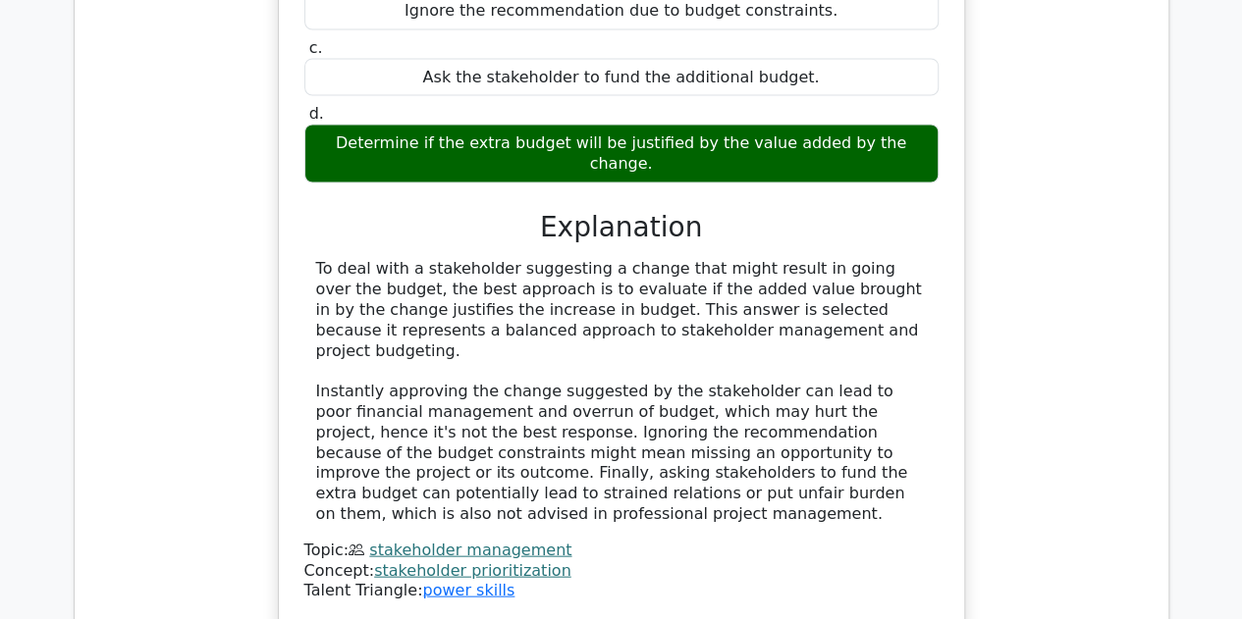
scroll to position [2159, 0]
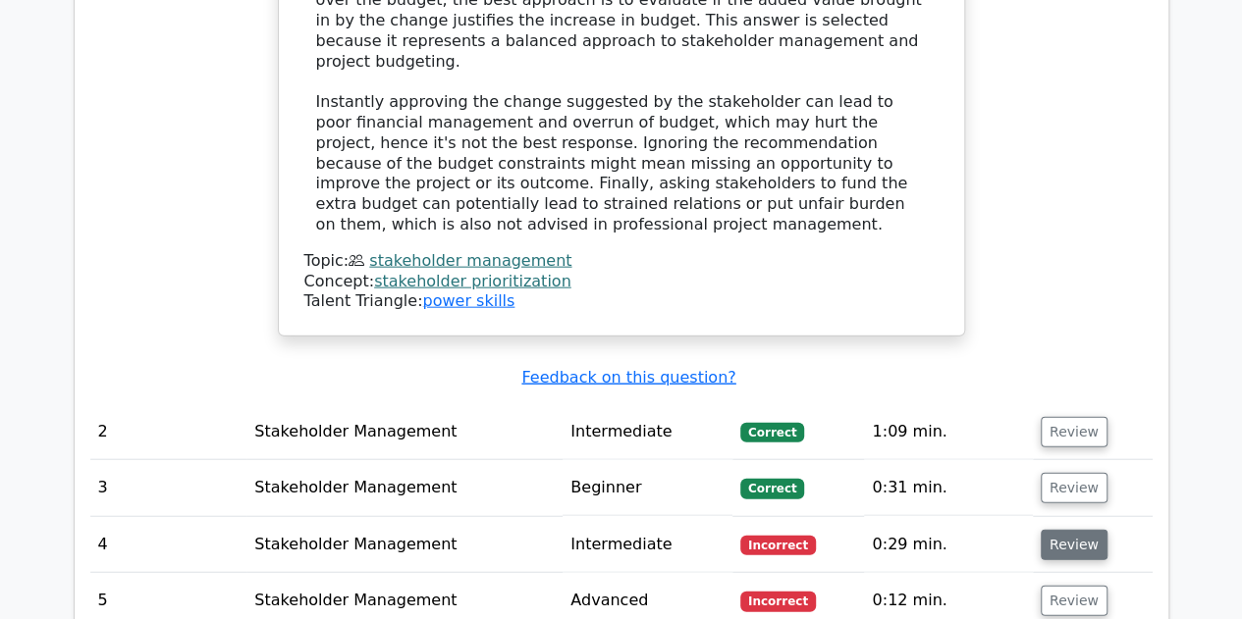
click at [1057, 530] on button "Review" at bounding box center [1073, 545] width 67 height 30
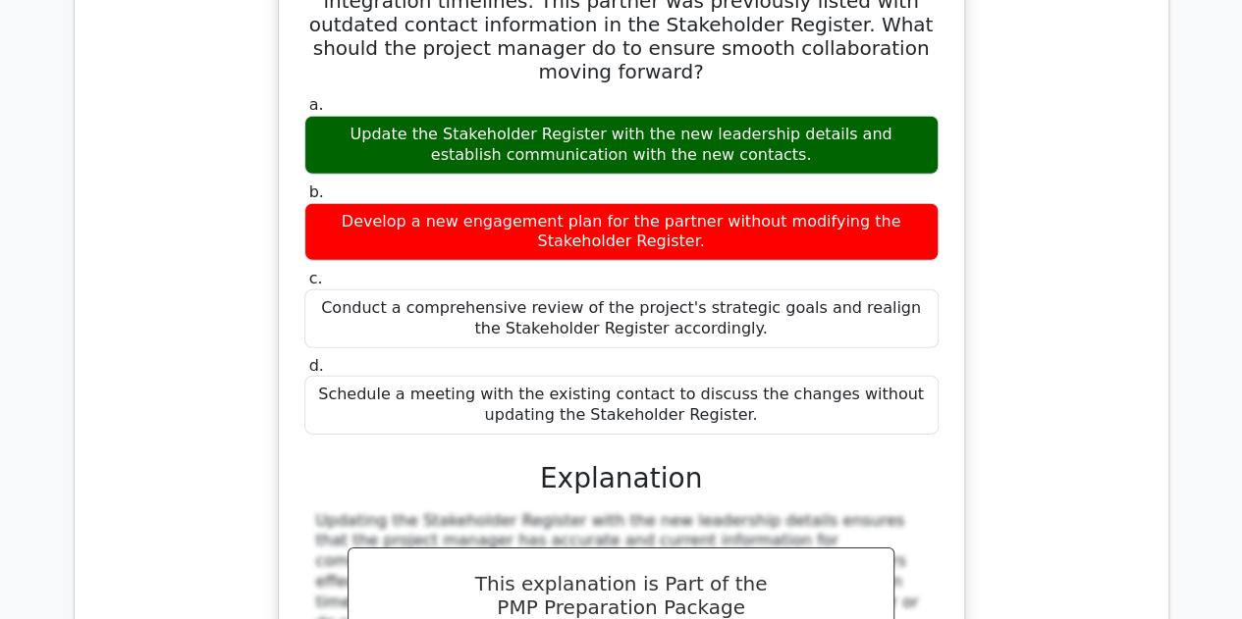
scroll to position [3042, 0]
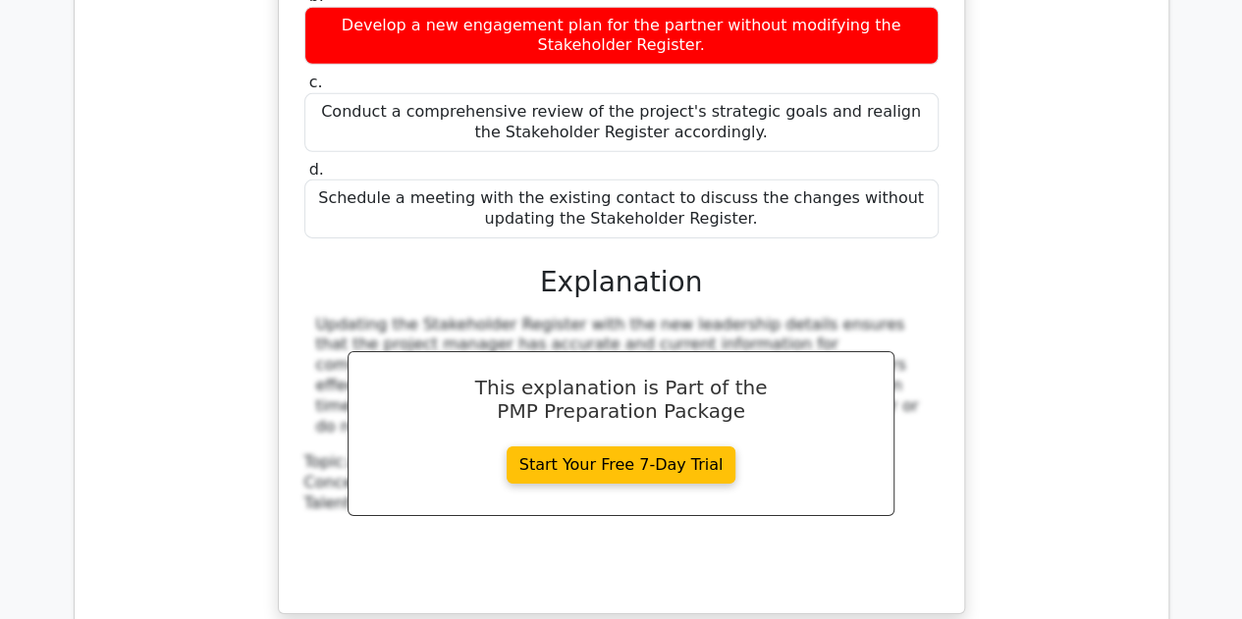
drag, startPoint x: 617, startPoint y: 510, endPoint x: 737, endPoint y: 519, distance: 120.1
drag, startPoint x: 772, startPoint y: 516, endPoint x: 899, endPoint y: 524, distance: 126.8
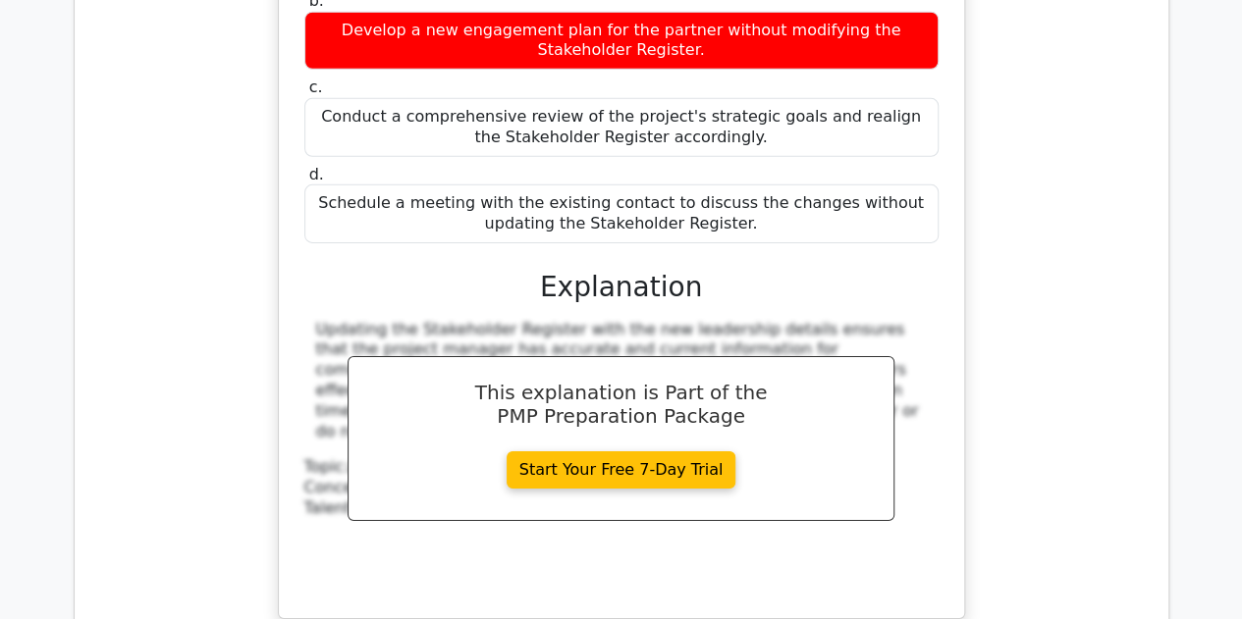
scroll to position [3141, 0]
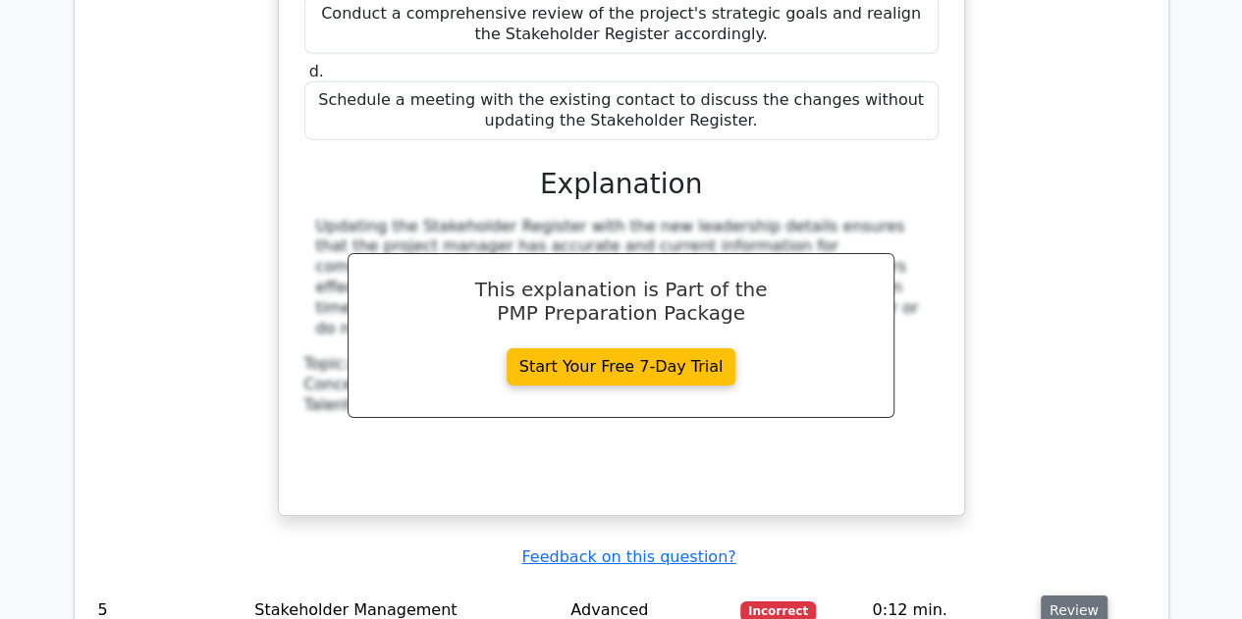
click at [1066, 596] on button "Review" at bounding box center [1073, 611] width 67 height 30
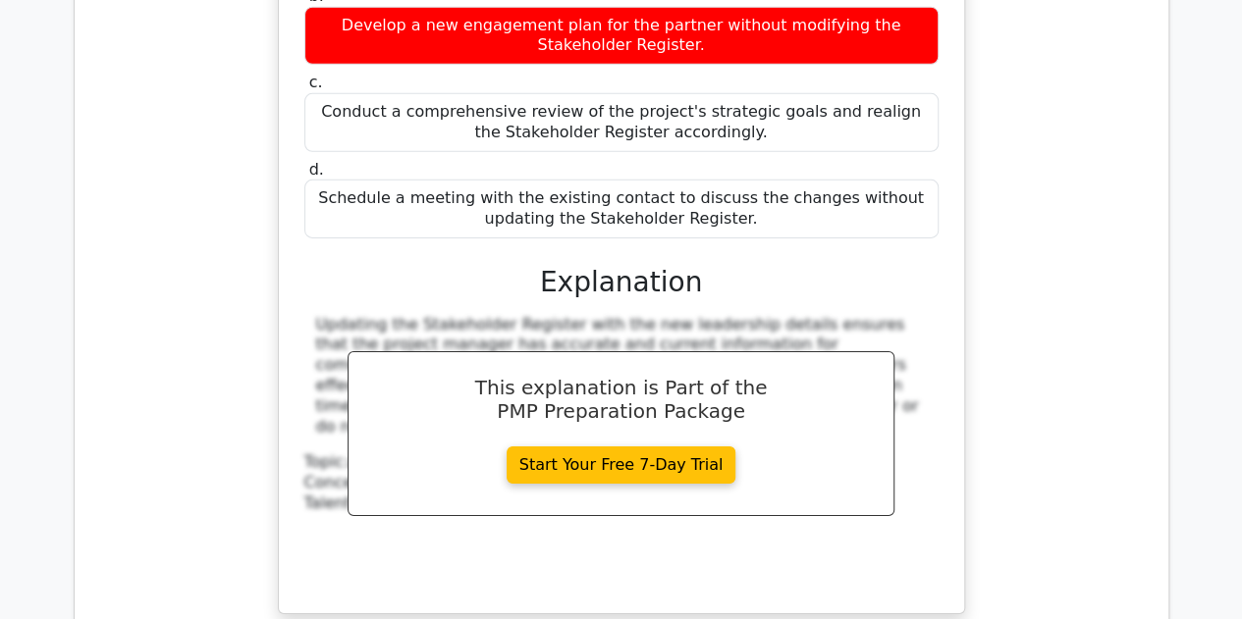
scroll to position [2552, 0]
